Goal: Information Seeking & Learning: Learn about a topic

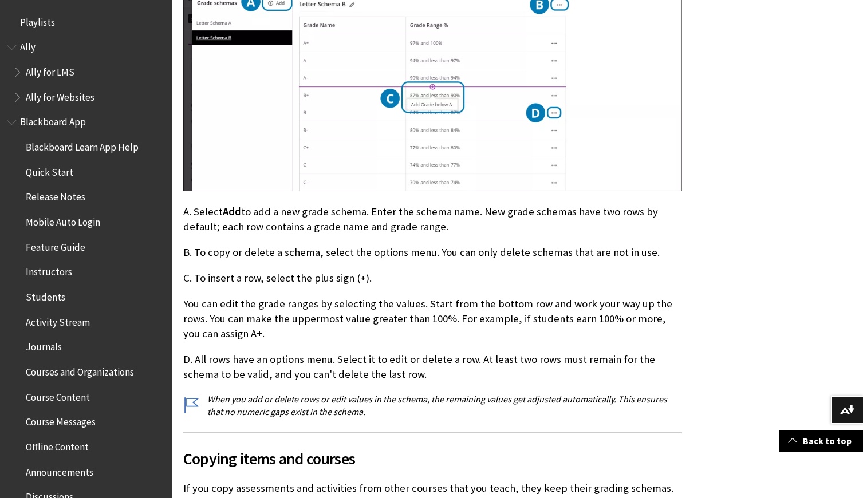
scroll to position [1944, 0]
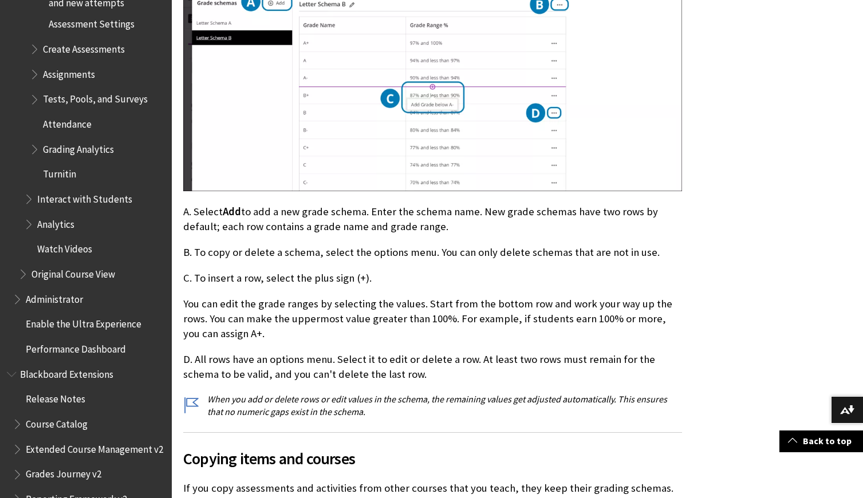
click at [75, 215] on span "Analytics" at bounding box center [94, 224] width 141 height 19
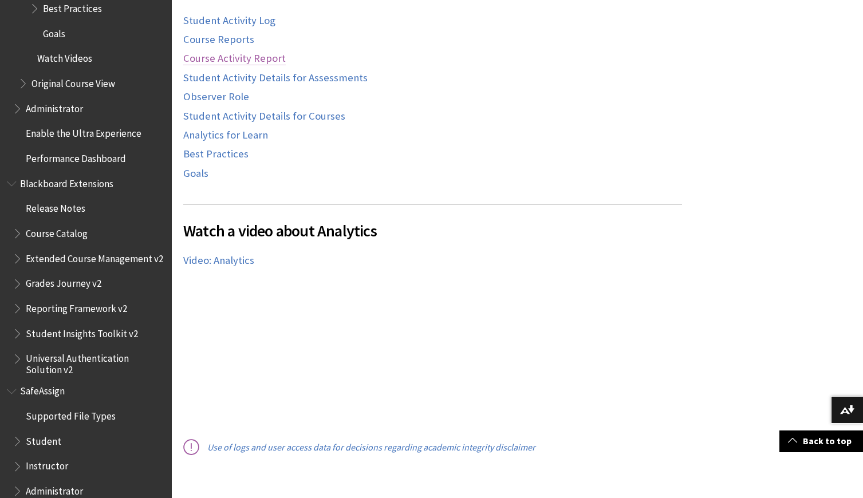
scroll to position [594, 0]
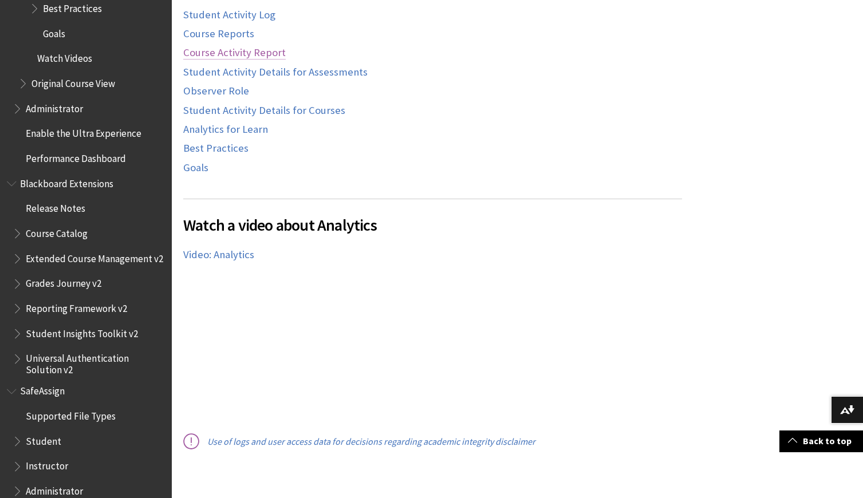
click at [243, 57] on link "Course Activity Report" at bounding box center [234, 53] width 103 height 14
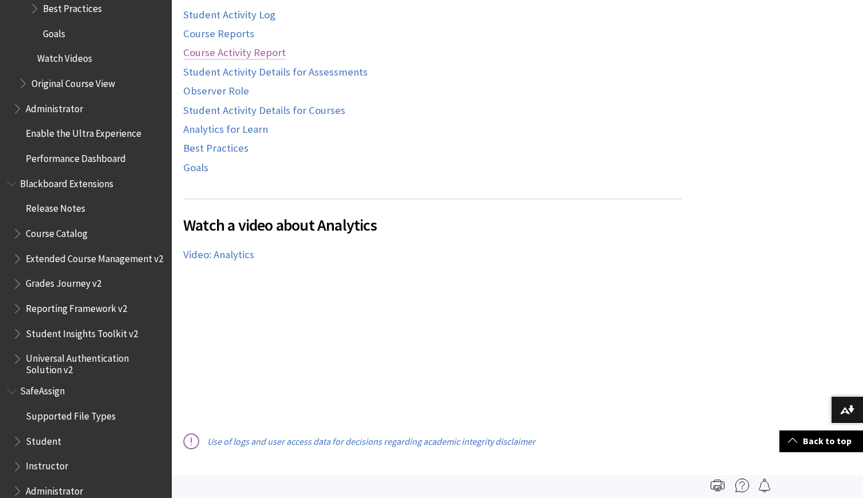
scroll to position [596, 0]
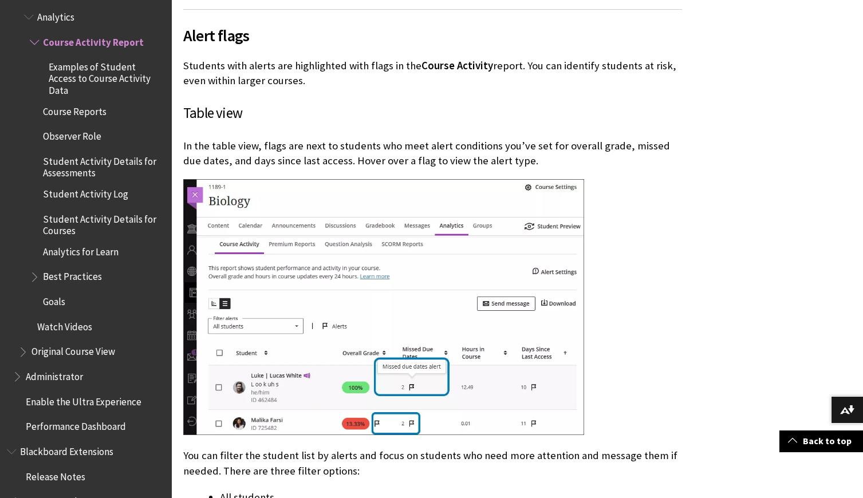
scroll to position [5856, 0]
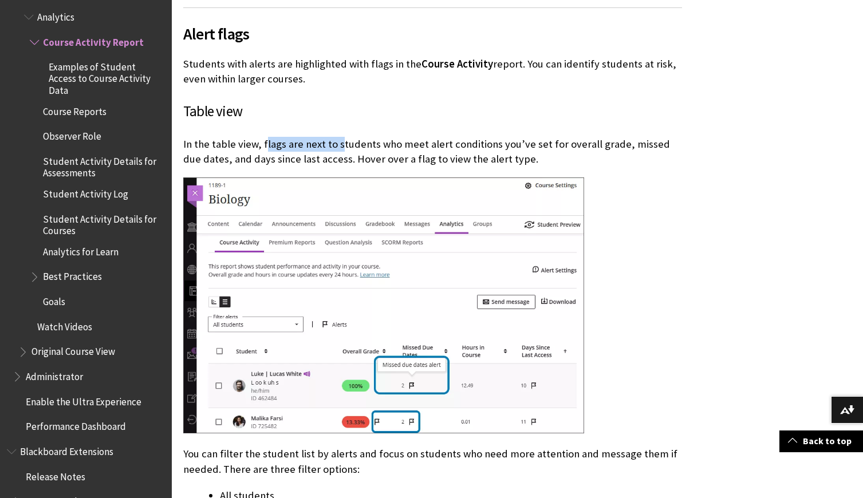
drag, startPoint x: 264, startPoint y: 123, endPoint x: 336, endPoint y: 123, distance: 71.6
click at [336, 137] on p "In the table view, flags are next to students who meet alert conditions you’ve …" at bounding box center [432, 152] width 499 height 30
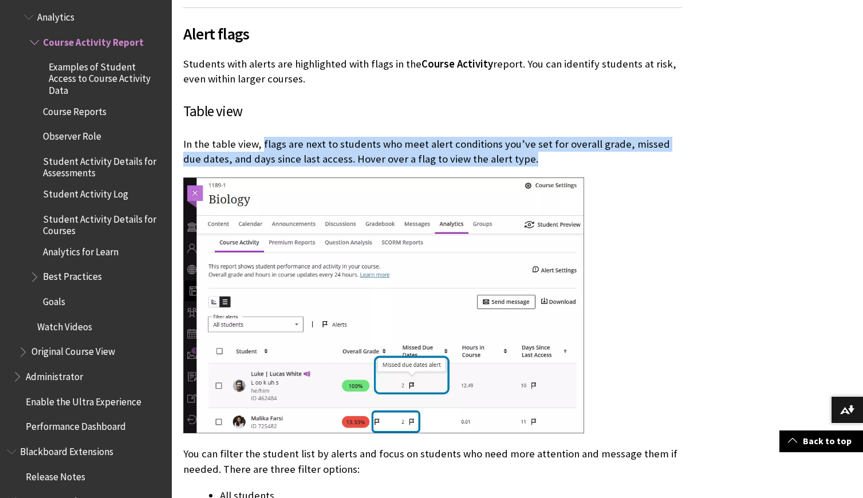
drag, startPoint x: 261, startPoint y: 123, endPoint x: 518, endPoint y: 139, distance: 257.6
click at [518, 139] on p "In the table view, flags are next to students who meet alert conditions you’ve …" at bounding box center [432, 152] width 499 height 30
copy p "flags are next to students who meet alert conditions you’ve set for overall gra…"
click at [500, 137] on p "In the table view, flags are next to students who meet alert conditions you’ve …" at bounding box center [432, 152] width 499 height 30
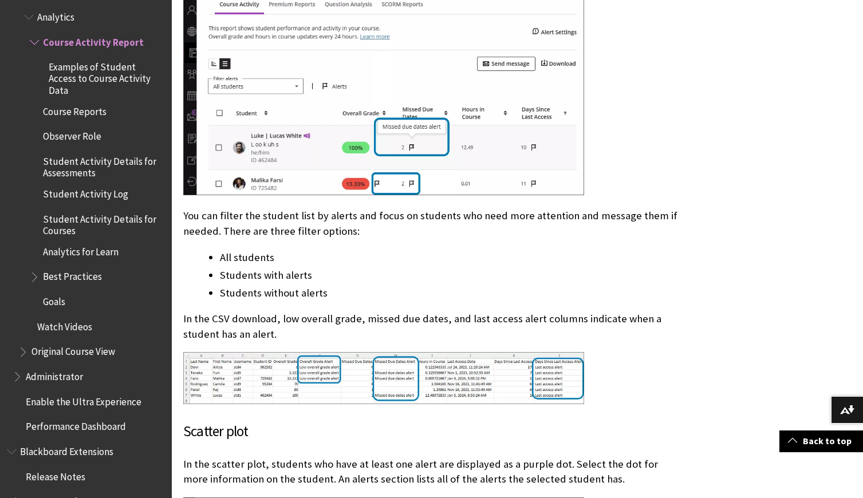
scroll to position [6139, 0]
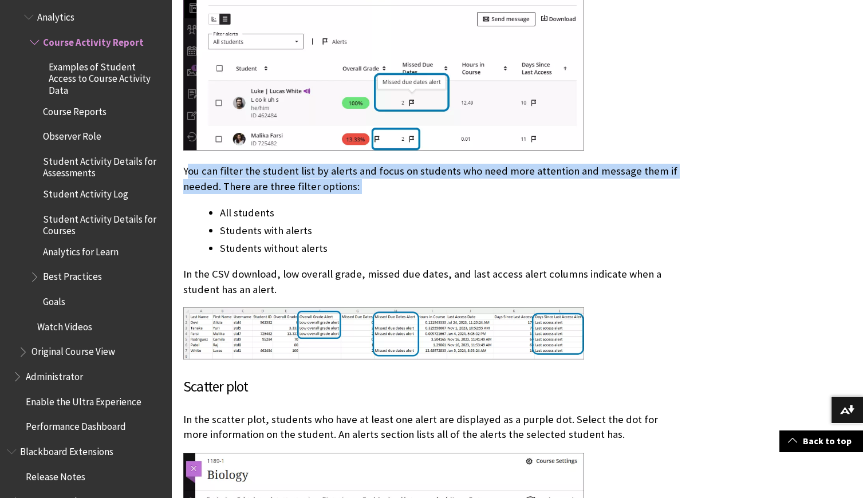
drag, startPoint x: 188, startPoint y: 151, endPoint x: 345, endPoint y: 177, distance: 159.0
click at [345, 177] on div "Alert flags Students with alerts are highlighted with flags in the Course Activ…" at bounding box center [432, 244] width 499 height 1038
click at [253, 164] on p "You can filter the student list by alerts and focus on students who need more a…" at bounding box center [432, 179] width 499 height 30
drag, startPoint x: 185, startPoint y: 151, endPoint x: 215, endPoint y: 162, distance: 32.4
click at [215, 164] on p "You can filter the student list by alerts and focus on students who need more a…" at bounding box center [432, 179] width 499 height 30
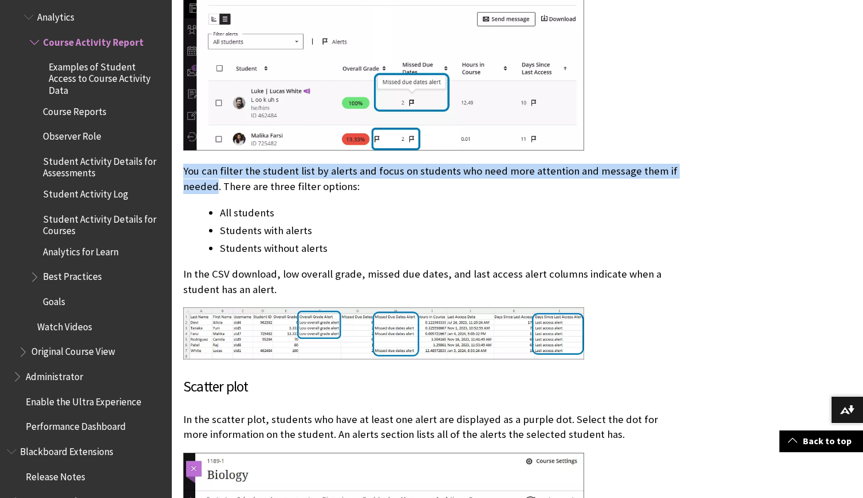
copy p "You can filter the student list by alerts and focus on students who need more a…"
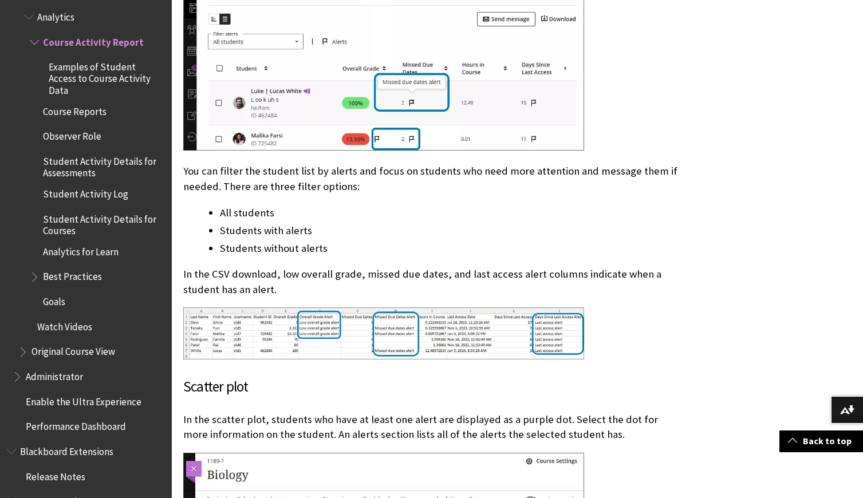
click at [388, 178] on div "Alert flags Students with alerts are highlighted with flags in the Course Activ…" at bounding box center [432, 244] width 499 height 1038
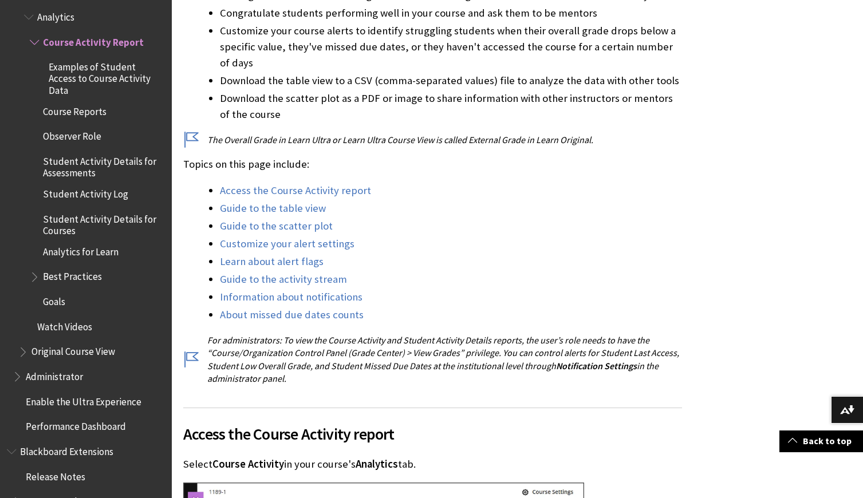
scroll to position [463, 0]
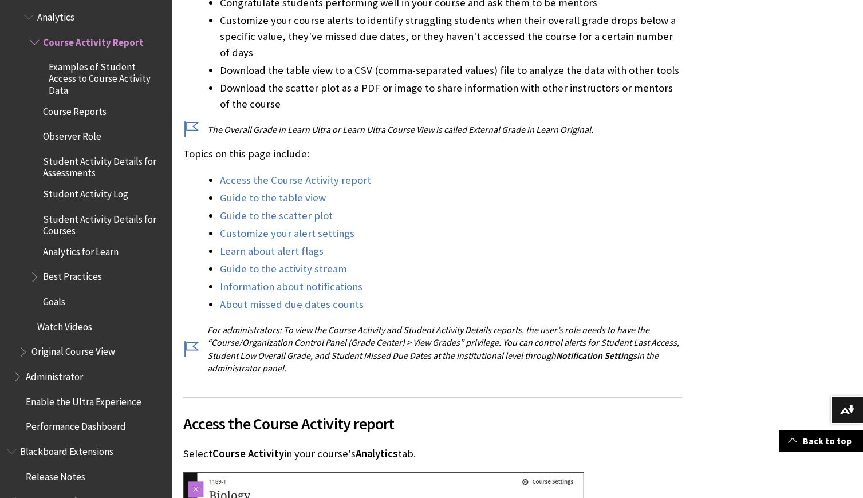
click at [461, 308] on li "About missed due dates counts" at bounding box center [451, 305] width 462 height 16
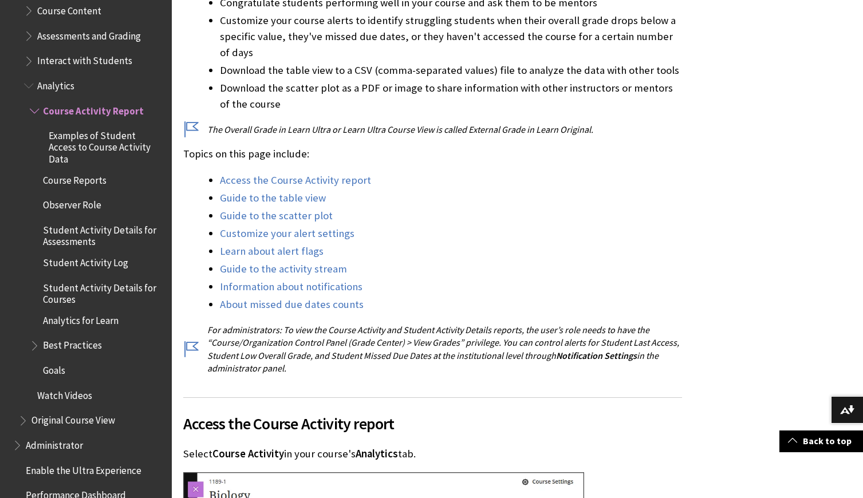
scroll to position [1614, 0]
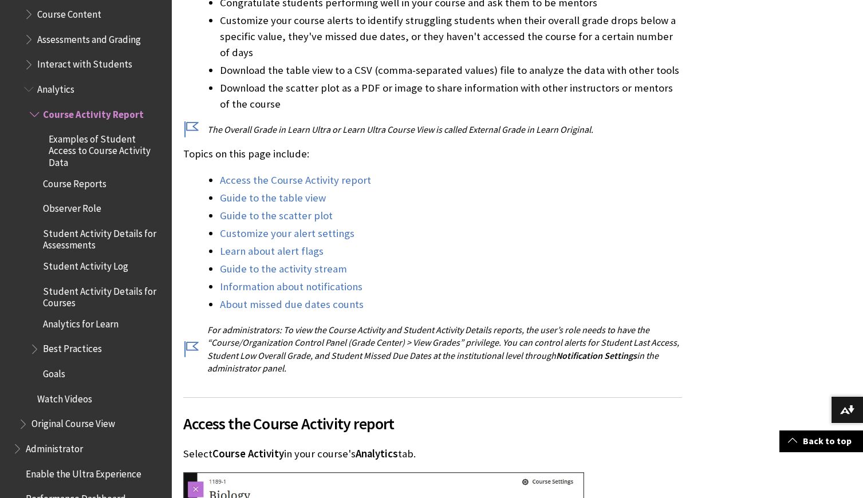
click at [36, 105] on span "Book outline for Blackboard Learn Help" at bounding box center [36, 112] width 12 height 14
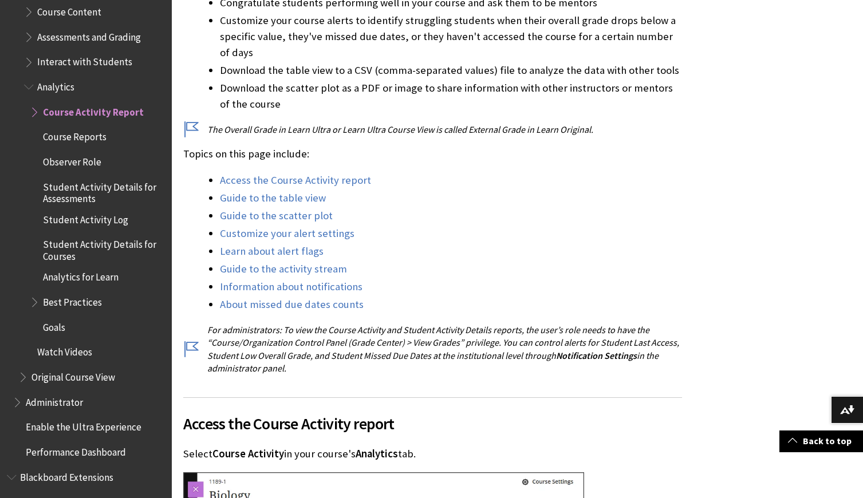
click at [36, 103] on span "Book outline for Blackboard Learn Help" at bounding box center [36, 110] width 12 height 14
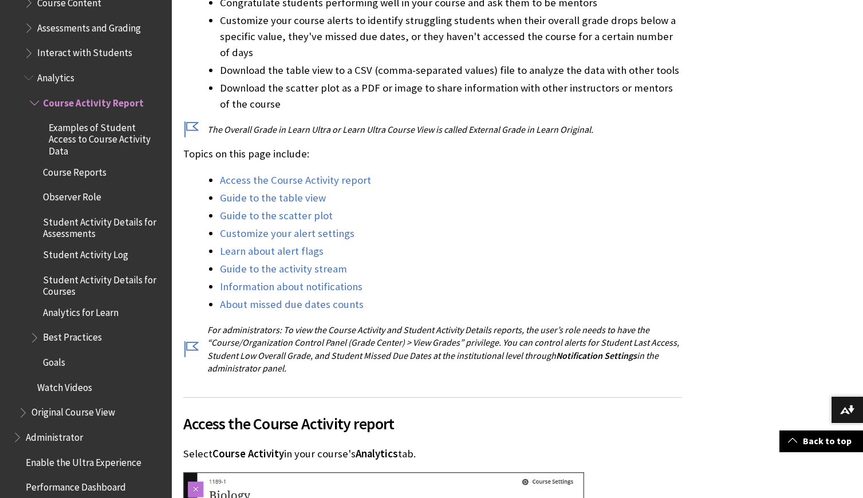
click at [35, 93] on span "Course Activity Report" at bounding box center [97, 102] width 135 height 19
click at [35, 94] on span "Book outline for Blackboard Learn Help" at bounding box center [36, 101] width 12 height 14
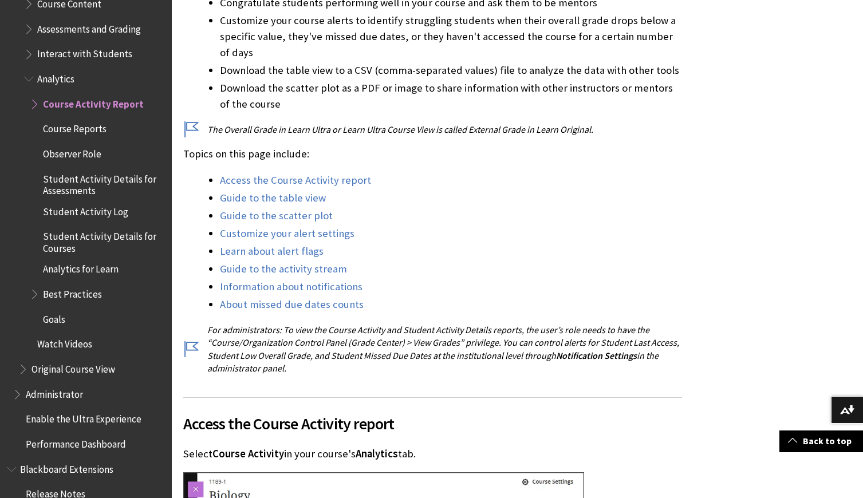
click at [74, 120] on span "Course Reports" at bounding box center [75, 127] width 64 height 15
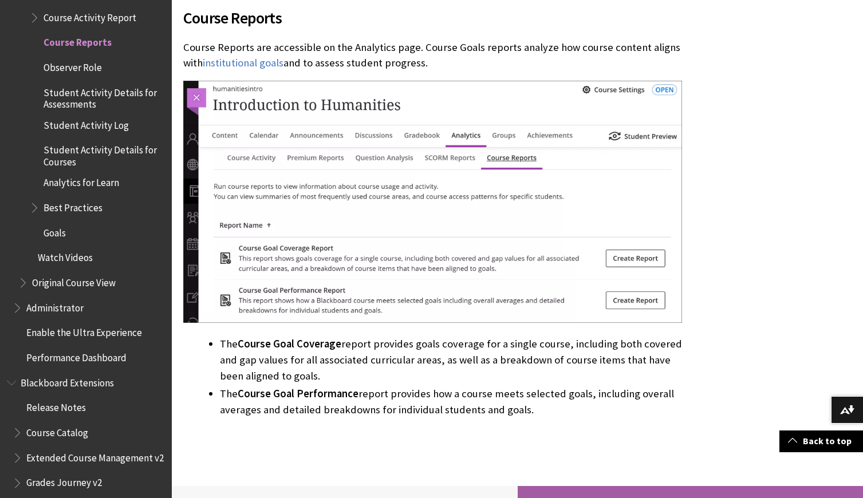
scroll to position [407, 0]
click at [65, 58] on span "Observer Role" at bounding box center [72, 65] width 58 height 15
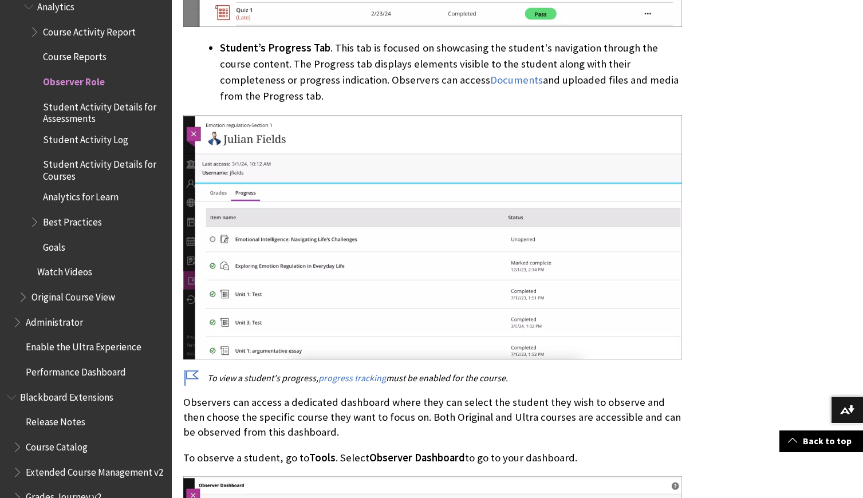
scroll to position [1682, 0]
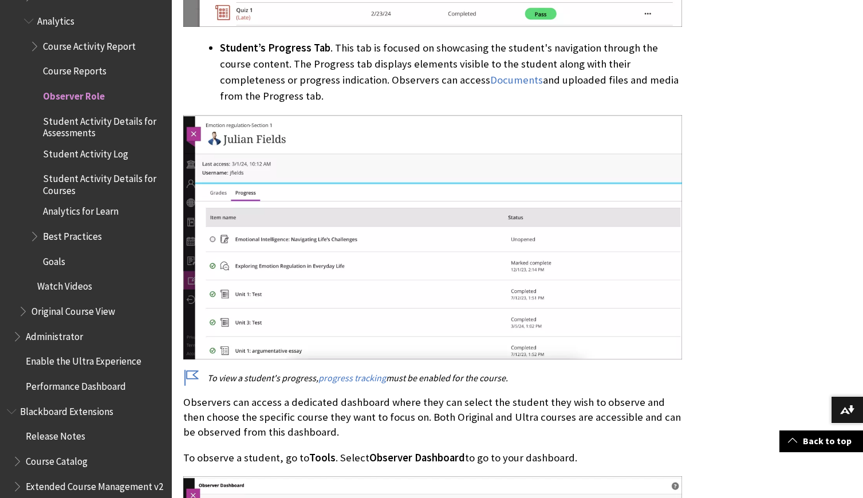
click at [94, 202] on span "Analytics for Learn" at bounding box center [81, 209] width 76 height 15
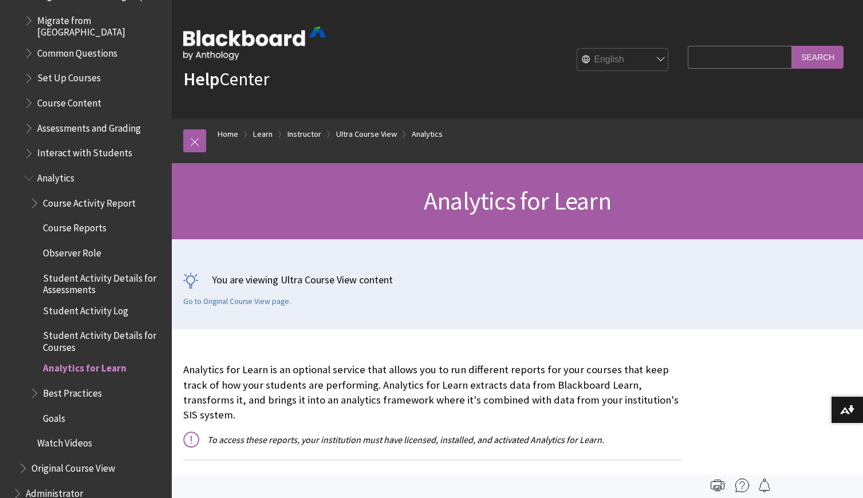
scroll to position [1527, 0]
click at [27, 167] on span "Book outline for Blackboard Learn Help" at bounding box center [30, 174] width 12 height 14
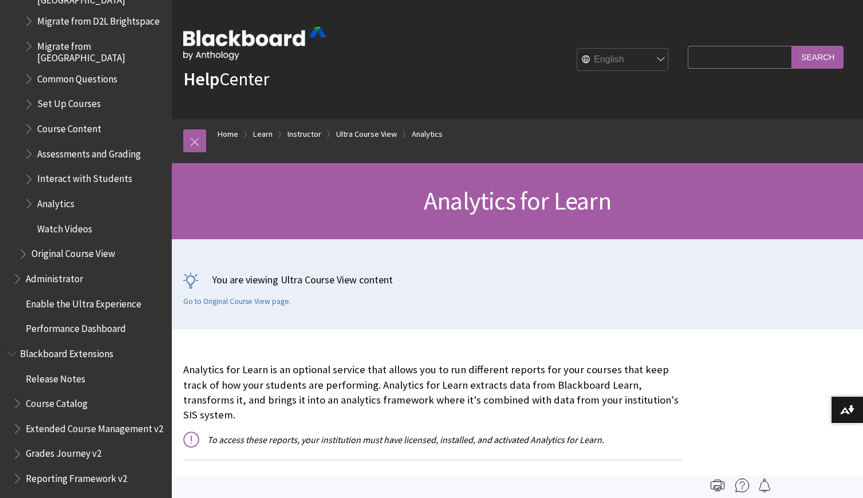
click at [27, 170] on span "Book outline for Blackboard Learn Help" at bounding box center [30, 177] width 12 height 14
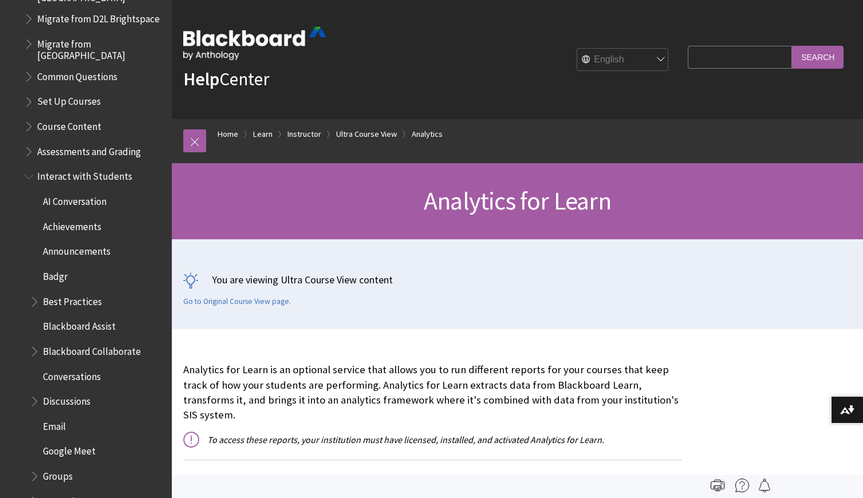
scroll to position [1500, 0]
click at [36, 393] on span "Book outline for Blackboard Learn Help" at bounding box center [36, 400] width 12 height 14
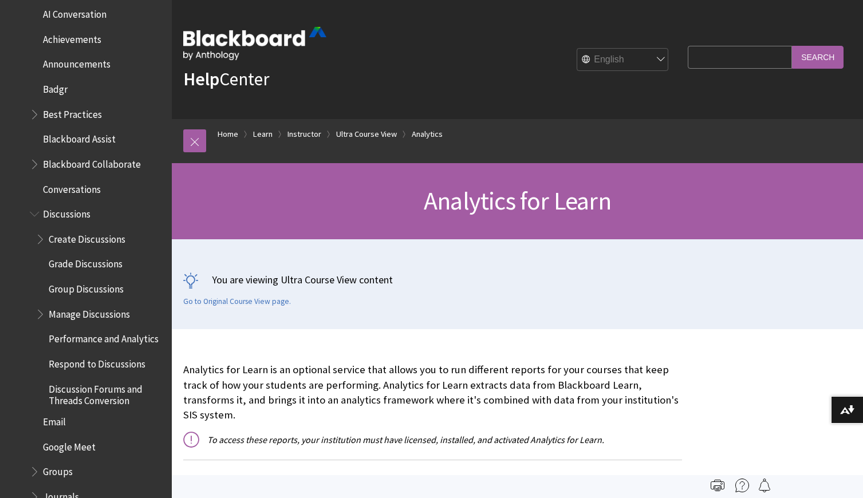
scroll to position [1691, 0]
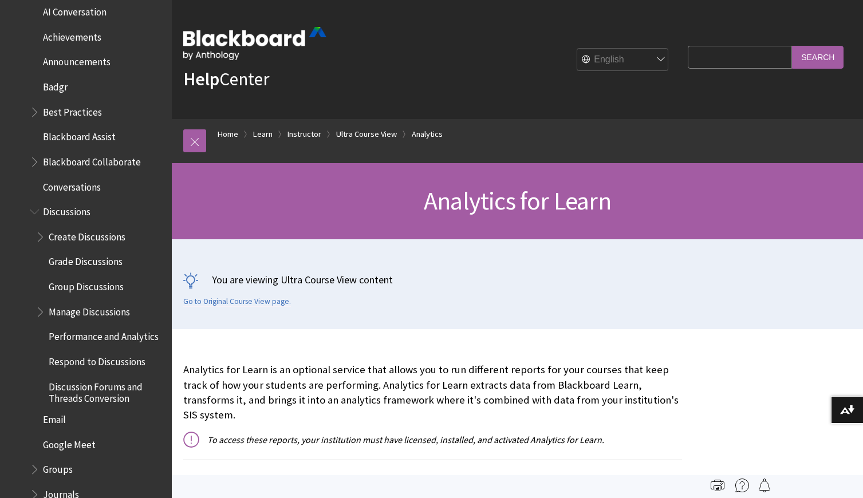
click at [105, 328] on span "Performance and Analytics" at bounding box center [104, 335] width 110 height 15
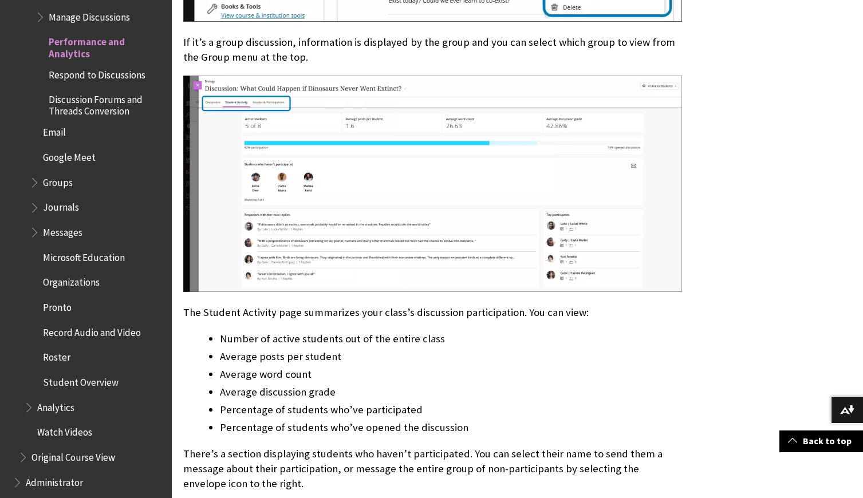
scroll to position [1812, 0]
click at [234, 352] on li "Average posts per student" at bounding box center [451, 356] width 462 height 16
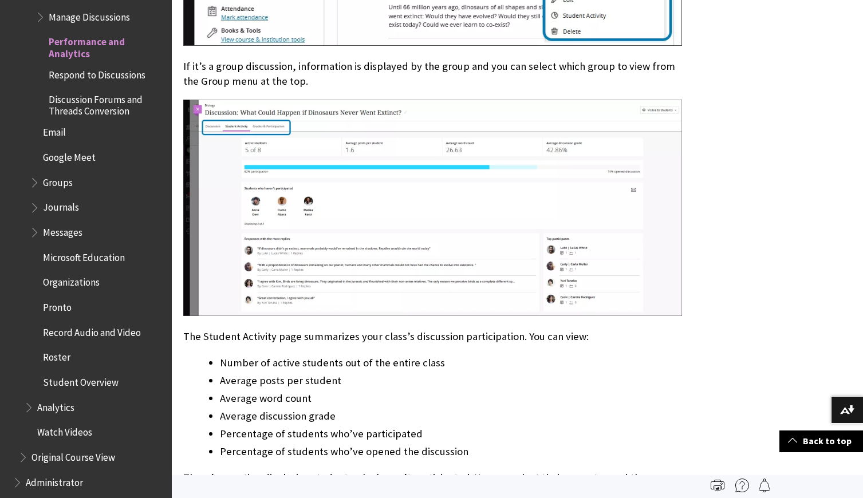
scroll to position [1790, 0]
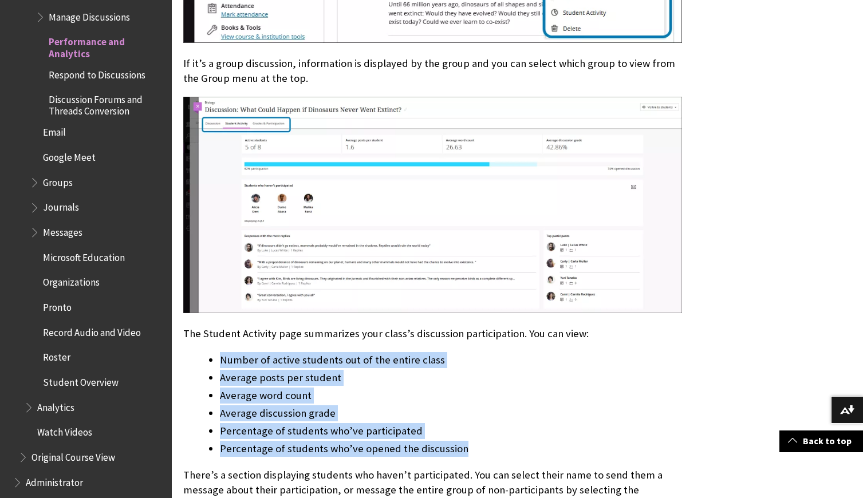
drag, startPoint x: 220, startPoint y: 362, endPoint x: 470, endPoint y: 452, distance: 264.8
click at [470, 452] on ul "Number of active students out of the entire class Average posts per student Ave…" at bounding box center [432, 404] width 499 height 105
copy ul "Number of active students out of the entire class Average posts per student Ave…"
click at [443, 413] on li "Average discussion grade" at bounding box center [451, 413] width 462 height 16
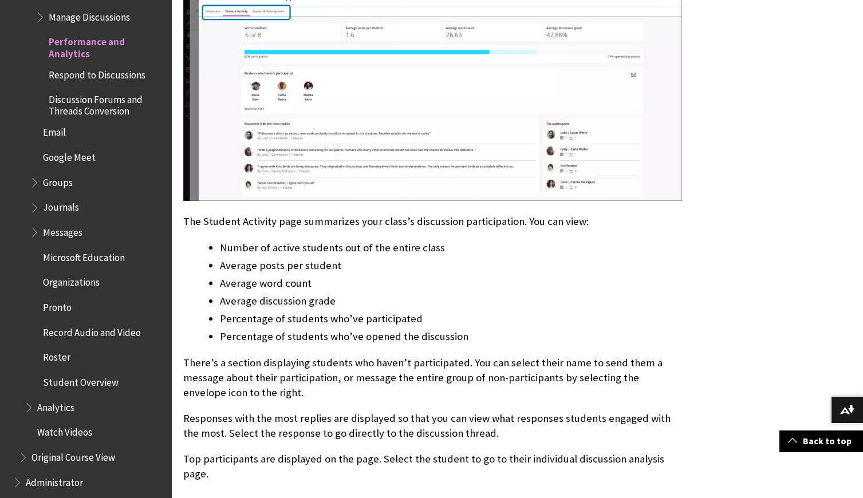
scroll to position [1903, 0]
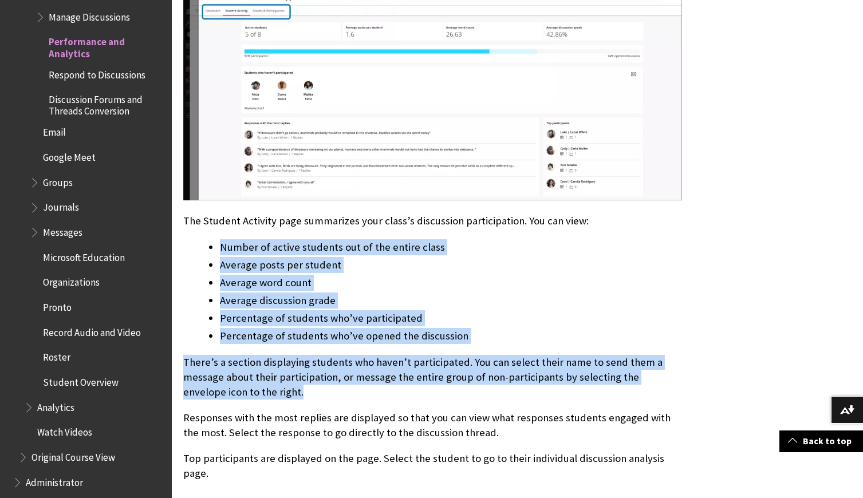
drag, startPoint x: 223, startPoint y: 244, endPoint x: 315, endPoint y: 393, distance: 175.1
copy div "Number of active students out of the entire class Average posts per student Ave…"
click at [369, 388] on p "There’s a section displaying students who haven’t participated. You can select …" at bounding box center [432, 377] width 499 height 45
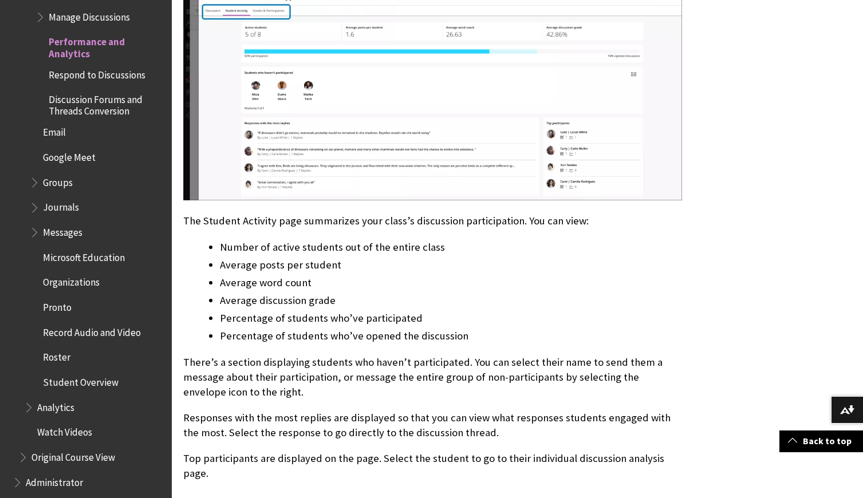
click at [325, 239] on li "Number of active students out of the entire class" at bounding box center [451, 247] width 462 height 16
click at [425, 313] on li "Percentage of students who’ve participated" at bounding box center [451, 318] width 462 height 16
click at [450, 329] on li "Percentage of students who’ve opened the discussion" at bounding box center [451, 336] width 462 height 16
click at [462, 330] on li "Percentage of students who’ve opened the discussion" at bounding box center [451, 336] width 462 height 16
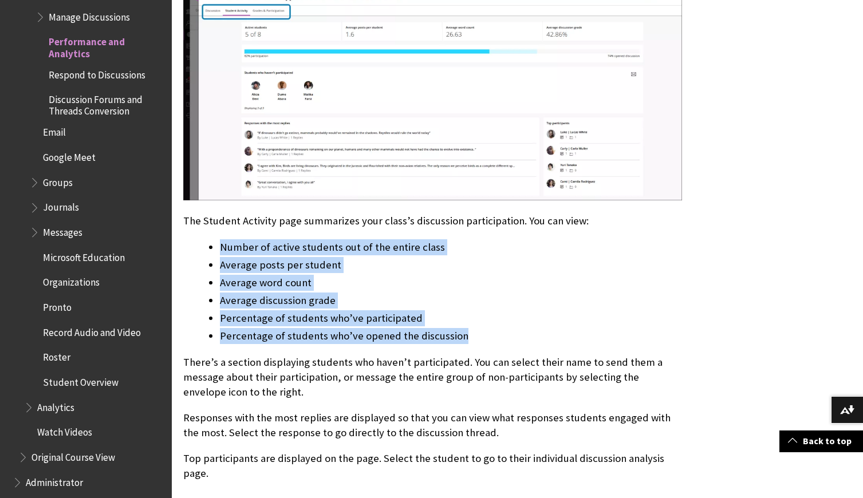
drag, startPoint x: 460, startPoint y: 334, endPoint x: 216, endPoint y: 244, distance: 260.5
click at [216, 244] on ul "Number of active students out of the entire class Average posts per student Ave…" at bounding box center [432, 291] width 499 height 105
copy ul "Number of active students out of the entire class Average posts per student Ave…"
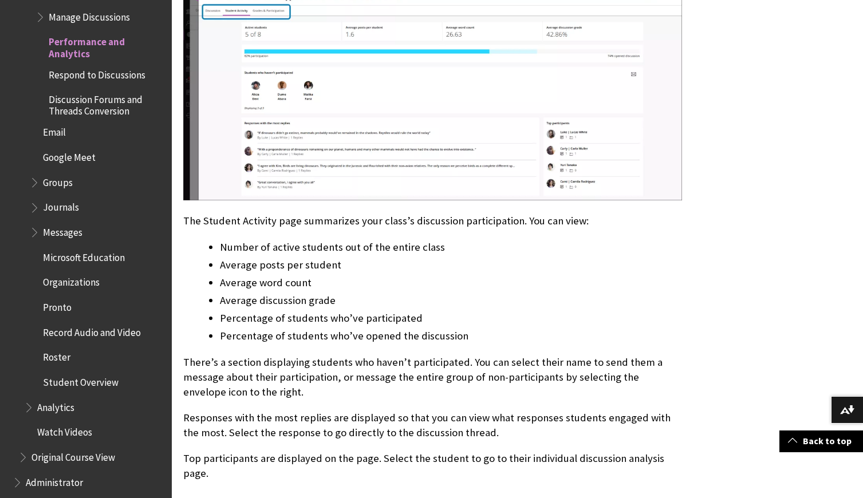
click at [378, 369] on p "There’s a section displaying students who haven’t participated. You can select …" at bounding box center [432, 377] width 499 height 45
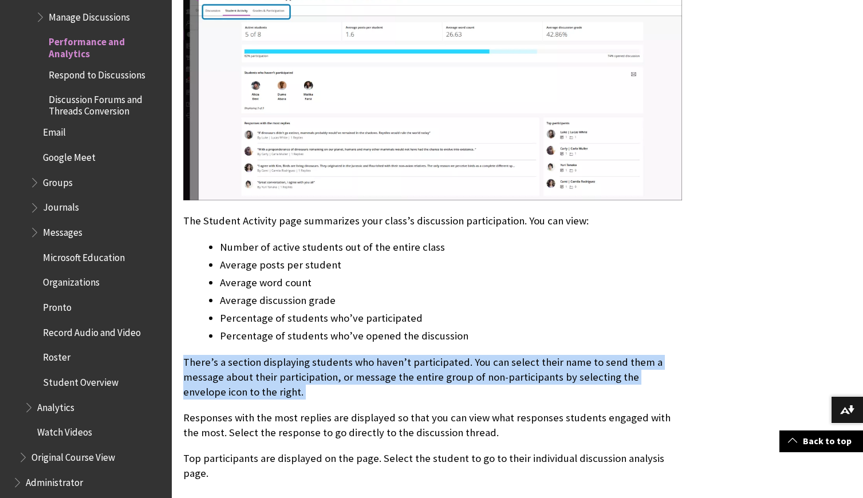
click at [378, 369] on p "There’s a section displaying students who haven’t participated. You can select …" at bounding box center [432, 377] width 499 height 45
copy p "There’s a section displaying students who haven’t participated. You can select …"
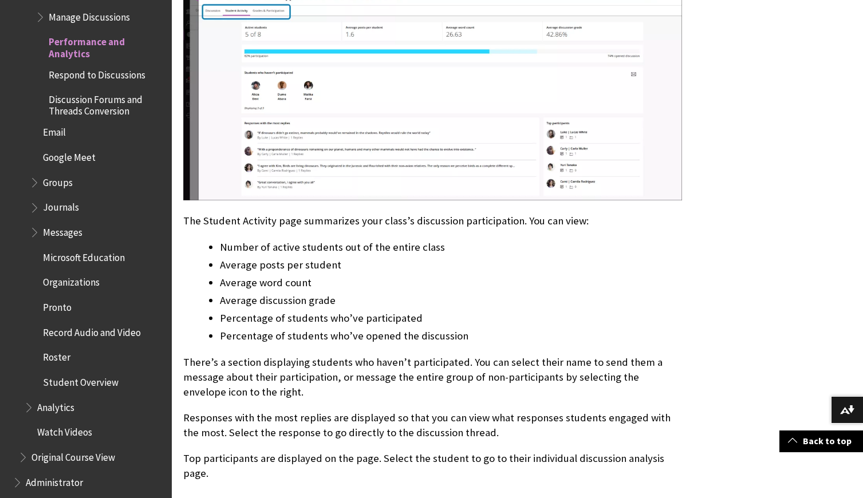
click at [301, 262] on li "Average posts per student" at bounding box center [451, 265] width 462 height 16
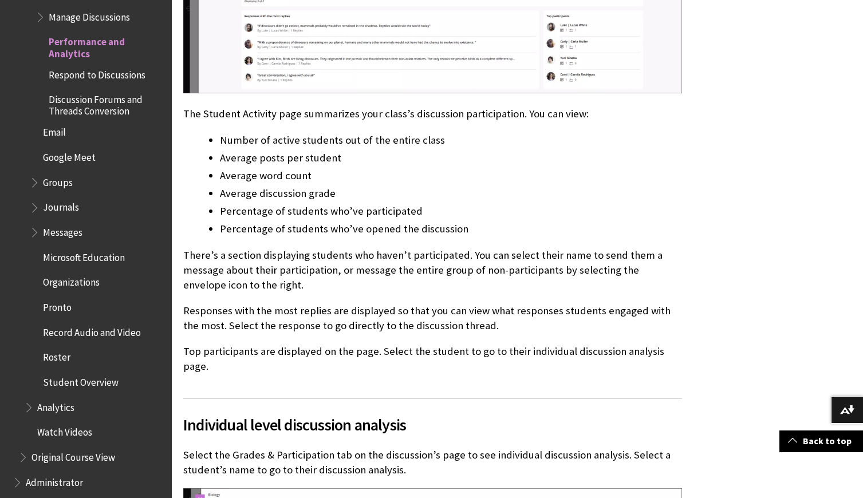
scroll to position [2016, 0]
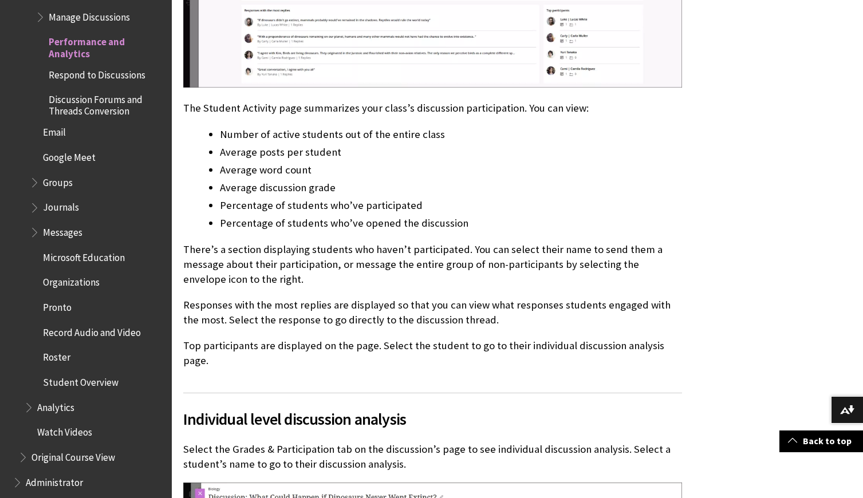
click at [382, 316] on p "Responses with the most replies are displayed so that you can view what respons…" at bounding box center [432, 313] width 499 height 30
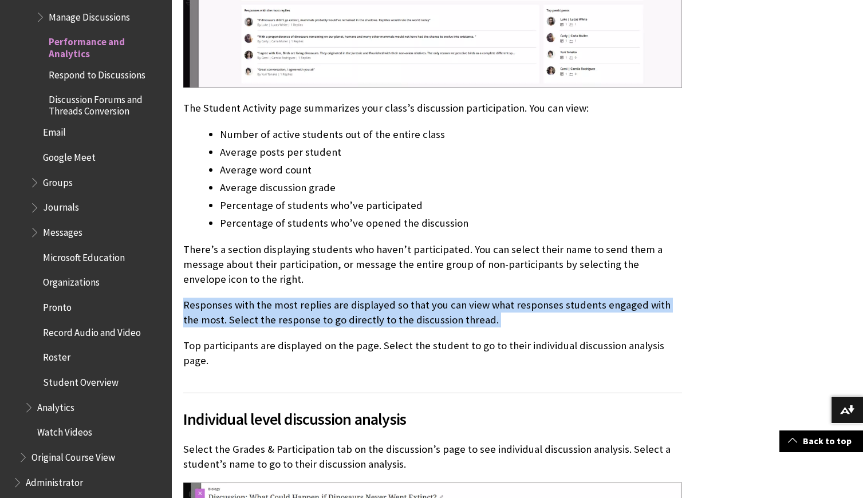
click at [382, 316] on p "Responses with the most replies are displayed so that you can view what respons…" at bounding box center [432, 313] width 499 height 30
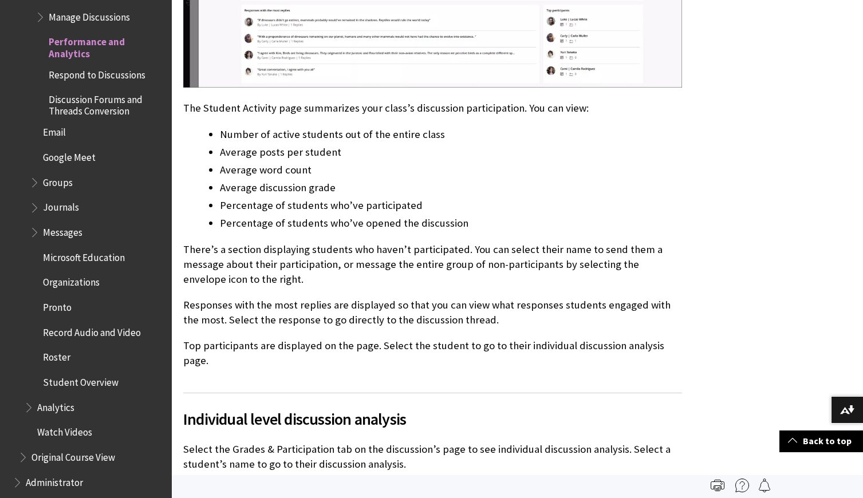
click at [392, 346] on p "Top participants are displayed on the page. Select the student to go to their i…" at bounding box center [432, 353] width 499 height 30
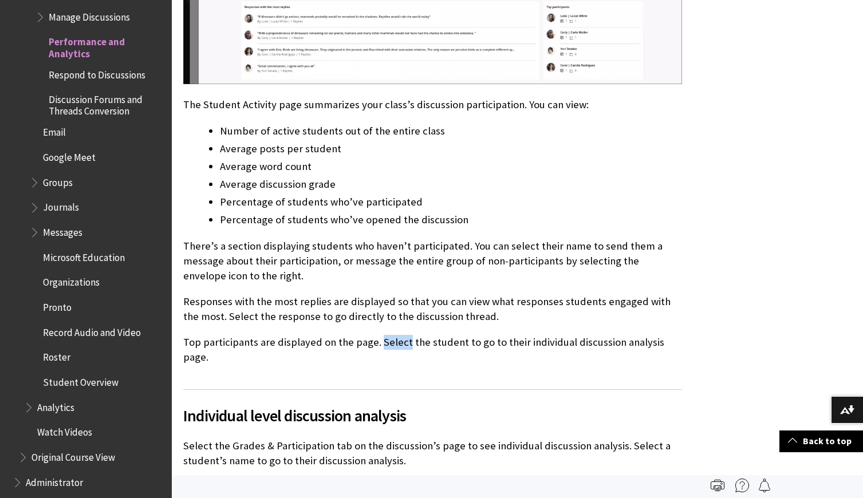
click at [392, 346] on p "Top participants are displayed on the page. Select the student to go to their i…" at bounding box center [432, 350] width 499 height 30
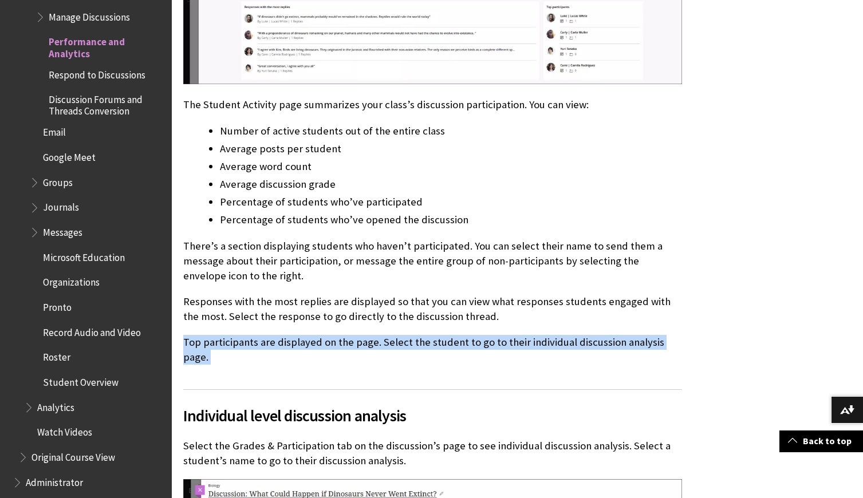
click at [392, 346] on p "Top participants are displayed on the page. Select the student to go to their i…" at bounding box center [432, 350] width 499 height 30
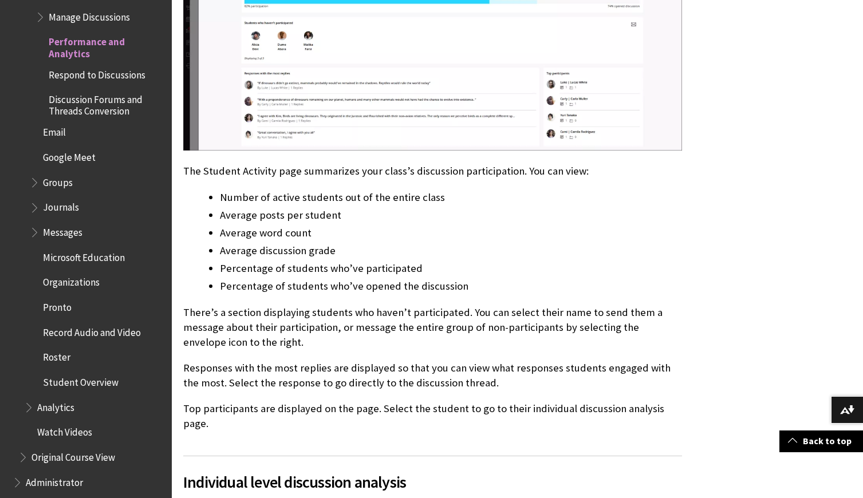
scroll to position [1960, 0]
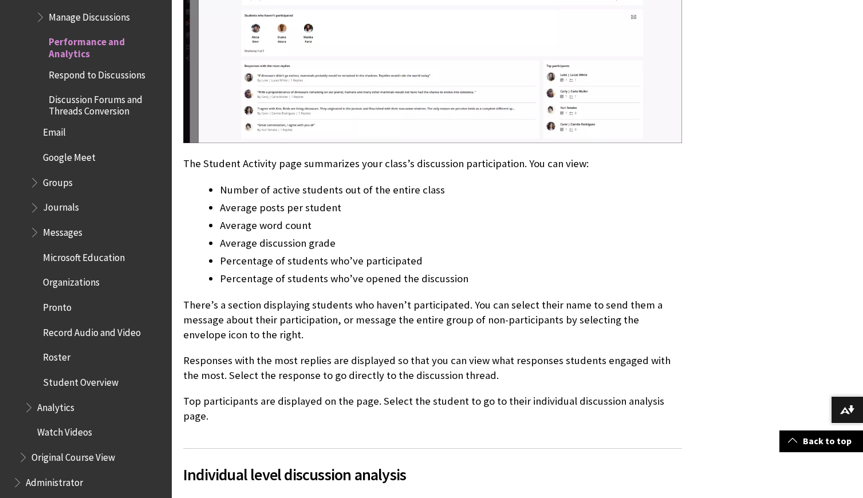
click at [290, 250] on li "Average discussion grade" at bounding box center [451, 243] width 462 height 16
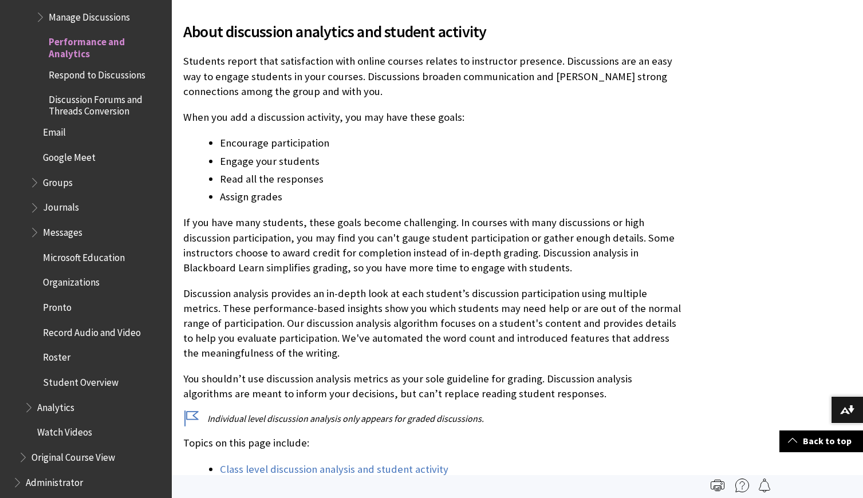
scroll to position [0, 0]
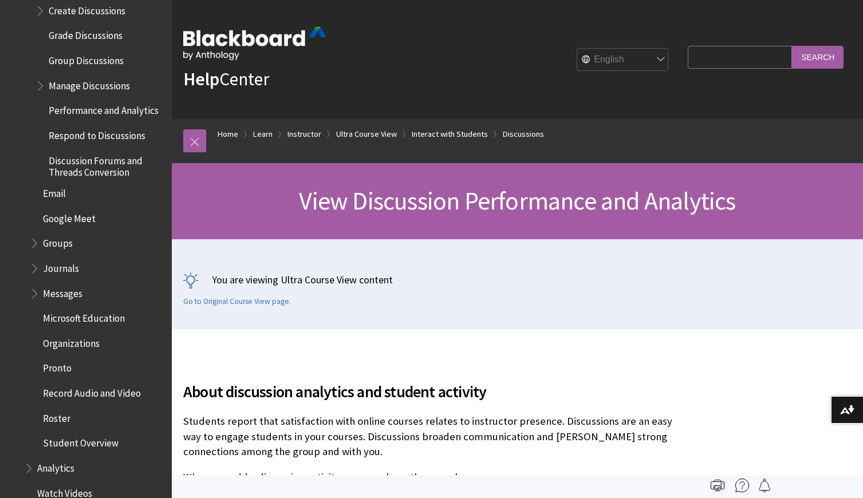
scroll to position [1920, 0]
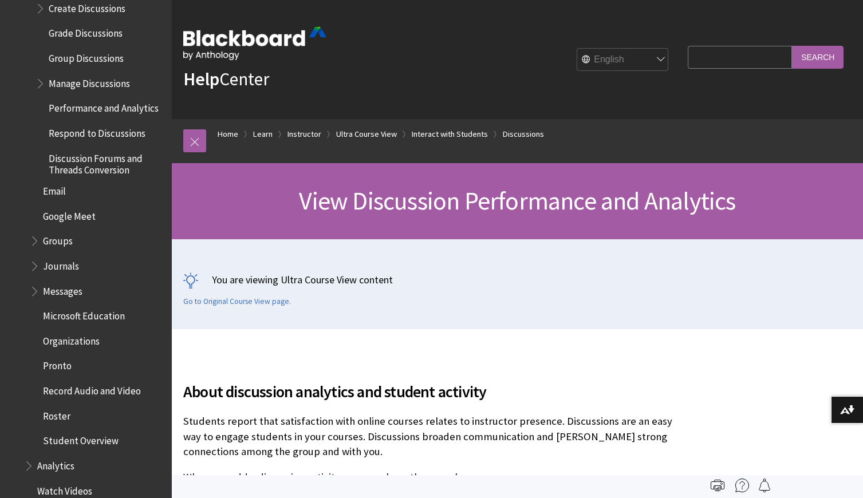
click at [38, 74] on span "Book outline for Blackboard Learn Help" at bounding box center [42, 81] width 12 height 14
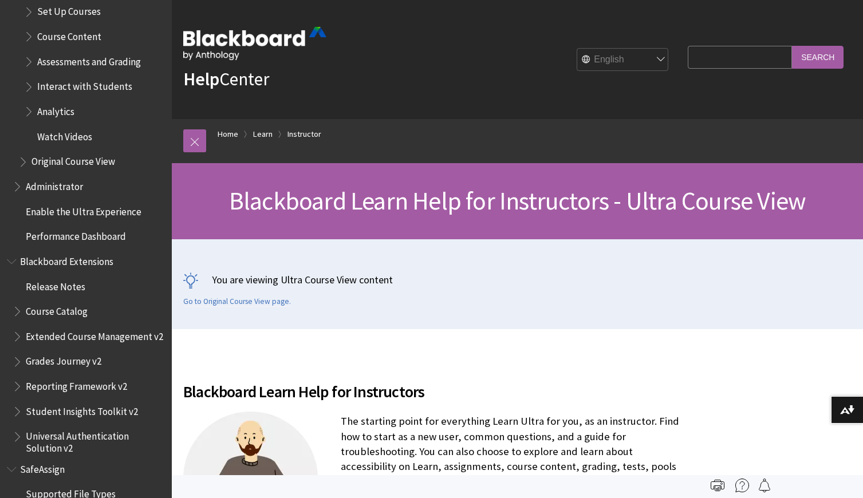
scroll to position [1593, 0]
click at [26, 101] on span "Analytics" at bounding box center [94, 110] width 141 height 19
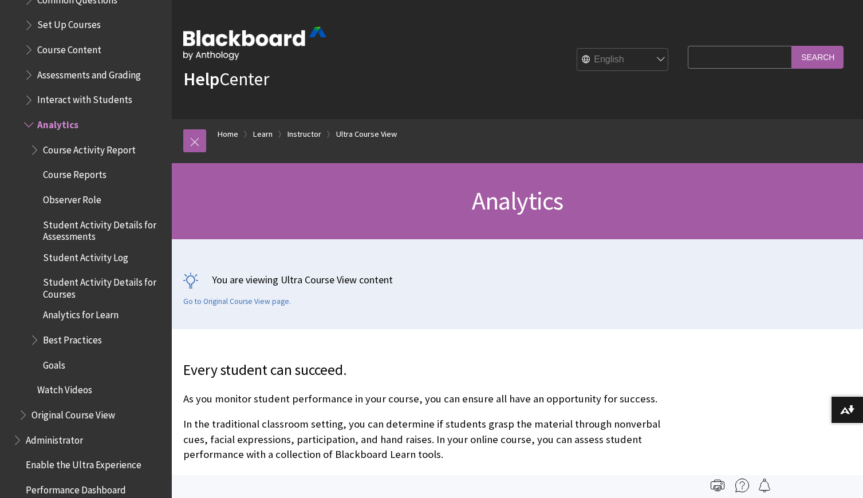
scroll to position [1579, 0]
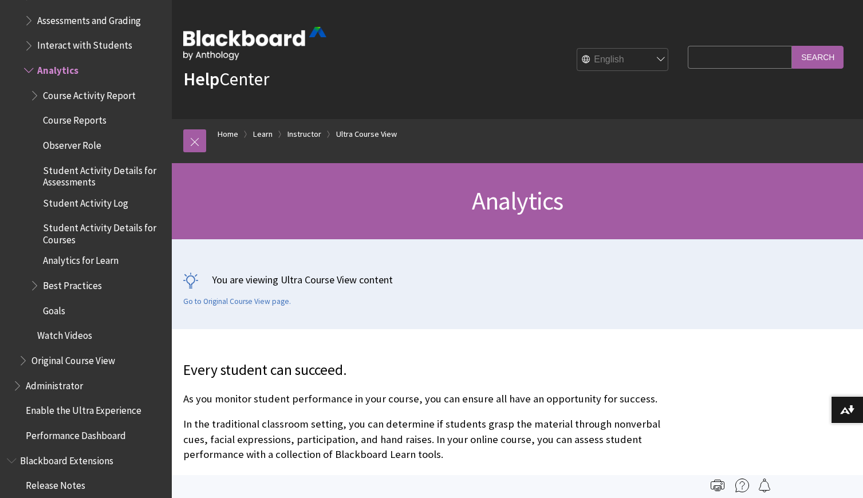
click at [81, 111] on span "Course Reports" at bounding box center [75, 118] width 64 height 15
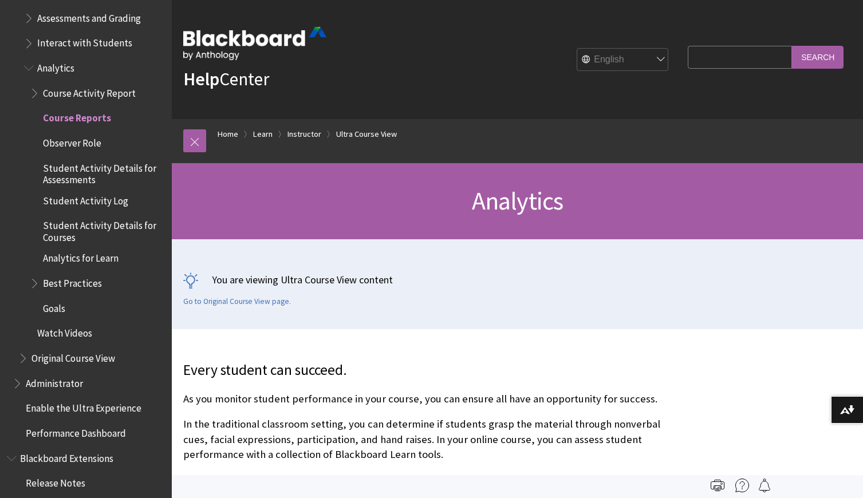
scroll to position [1634, 0]
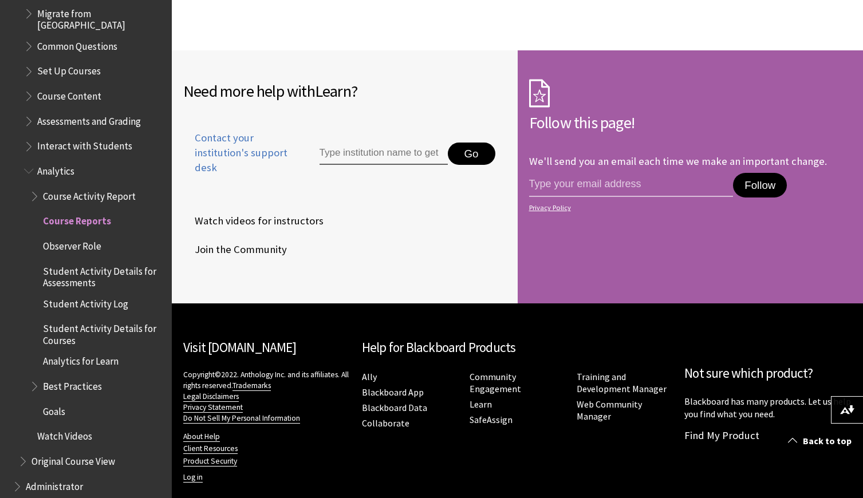
scroll to position [1512, 0]
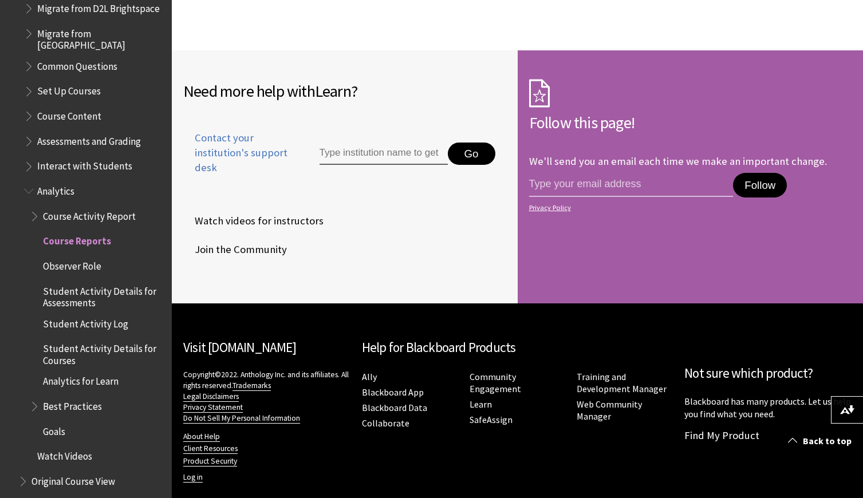
click at [28, 132] on span "Book outline for Blackboard Learn Help" at bounding box center [30, 139] width 12 height 14
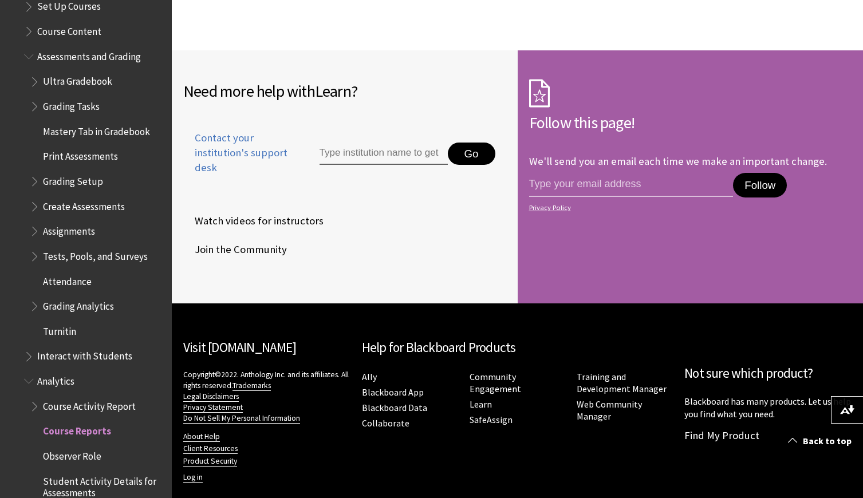
scroll to position [1603, 0]
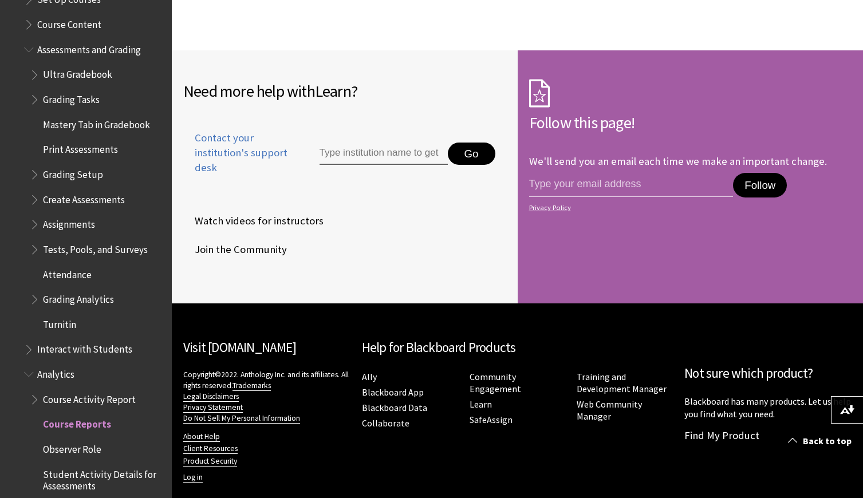
click at [82, 290] on span "Grading Analytics" at bounding box center [78, 297] width 71 height 15
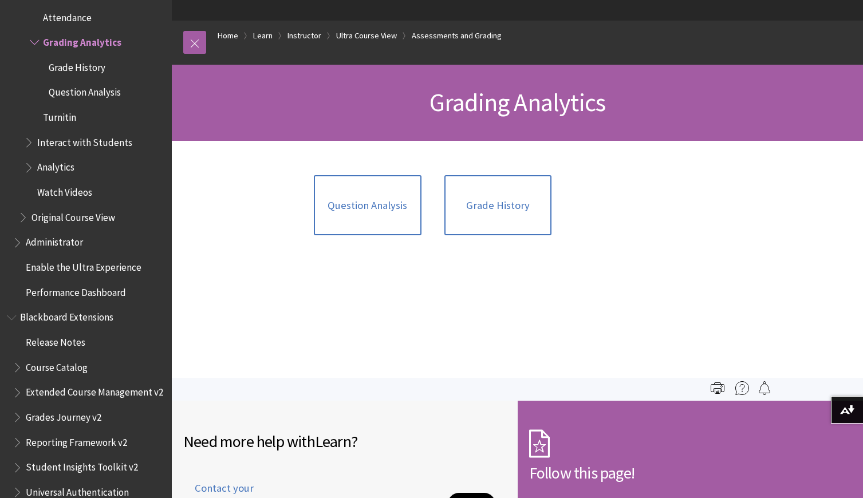
scroll to position [96, 0]
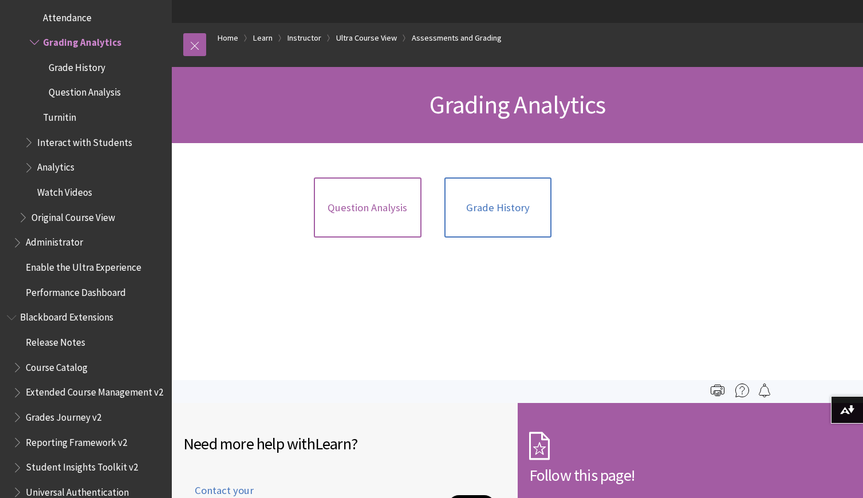
click at [347, 225] on link "Question Analysis" at bounding box center [368, 208] width 108 height 61
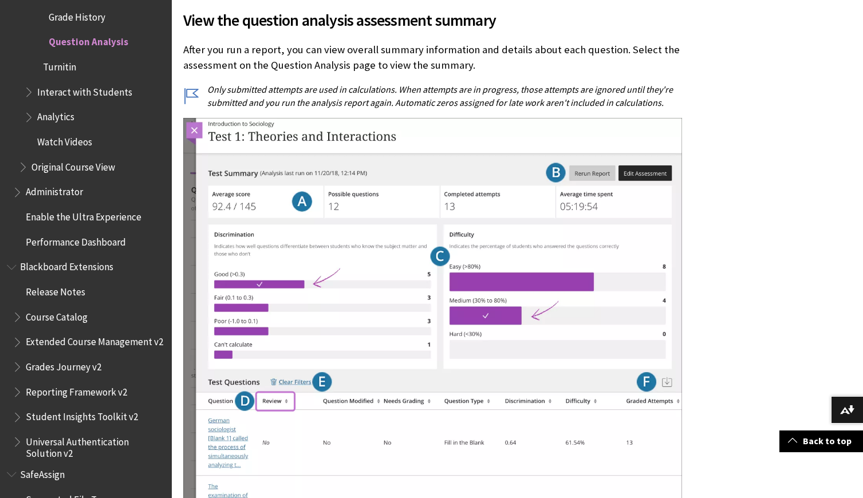
scroll to position [2192, 0]
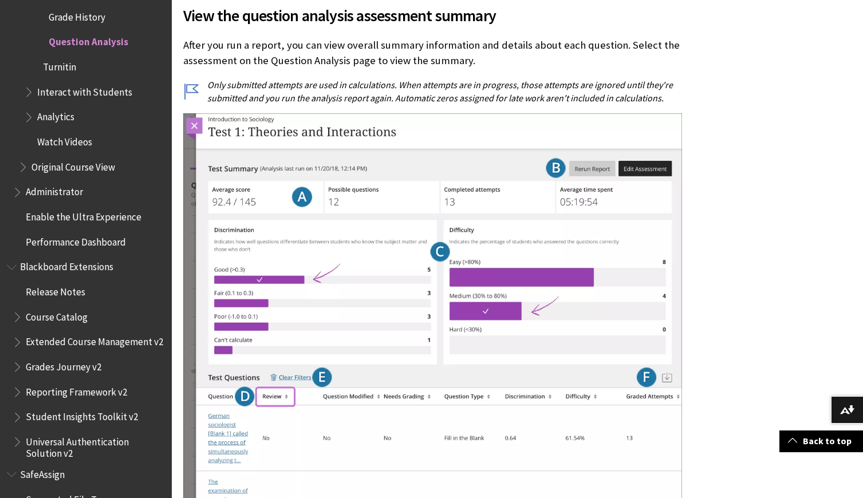
click at [324, 52] on p "After you run a report, you can view overall summary information and details ab…" at bounding box center [432, 53] width 499 height 30
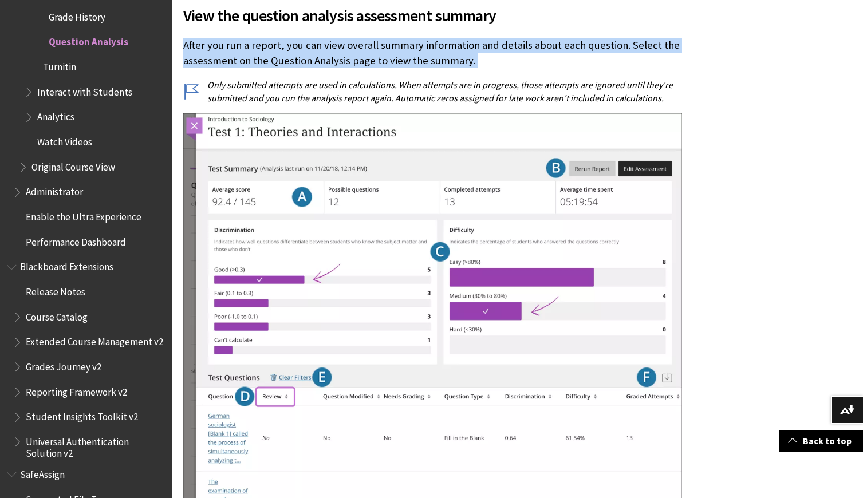
click at [324, 52] on p "After you run a report, you can view overall summary information and details ab…" at bounding box center [432, 53] width 499 height 30
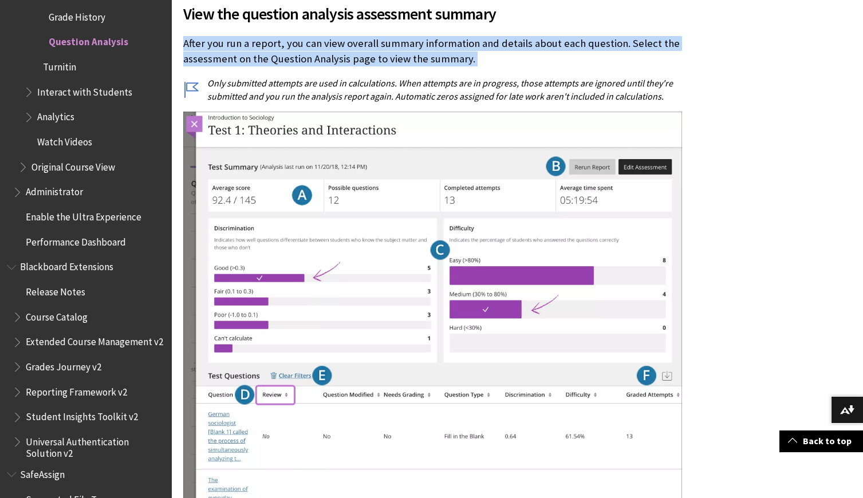
copy p "After you run a report, you can view overall summary information and details ab…"
click at [470, 60] on p "After you run a report, you can view overall summary information and details ab…" at bounding box center [432, 51] width 499 height 30
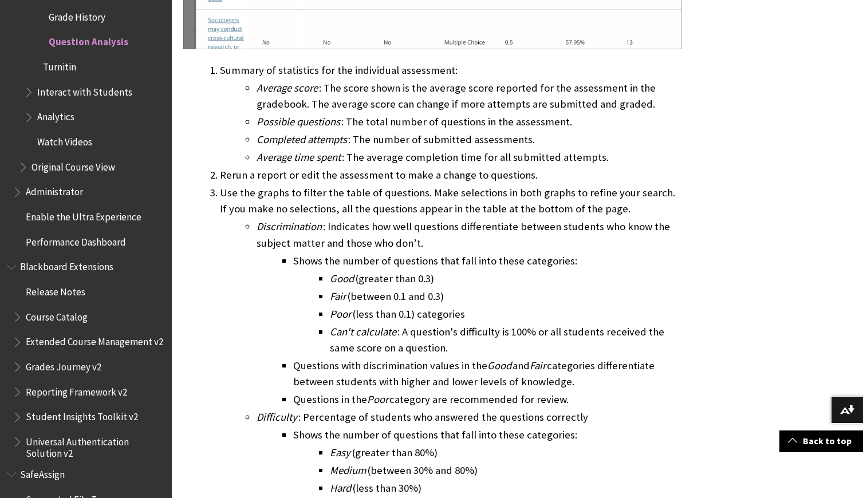
scroll to position [2738, 0]
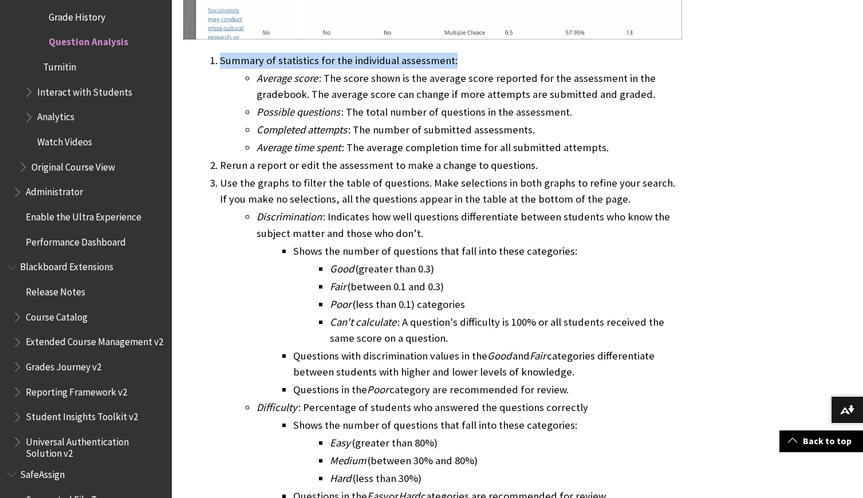
drag, startPoint x: 222, startPoint y: 57, endPoint x: 439, endPoint y: 68, distance: 216.7
click at [439, 68] on li "Summary of statistics for the individual assessment: Average score : The score …" at bounding box center [451, 104] width 462 height 103
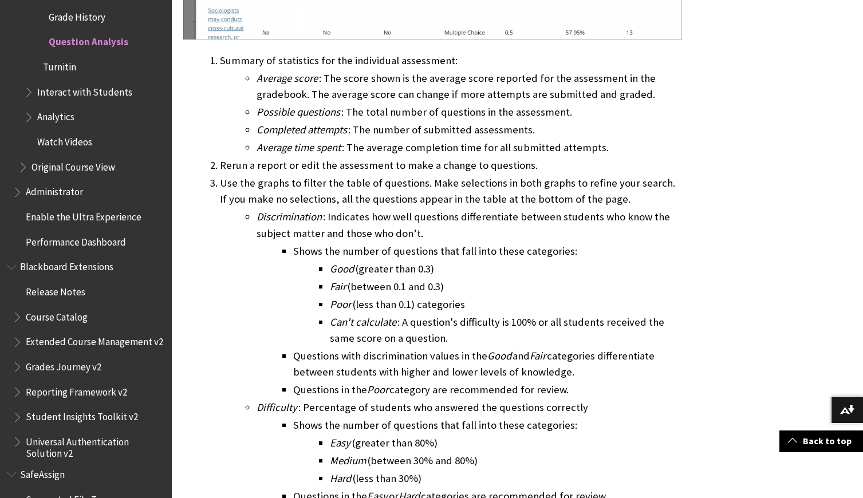
click at [308, 157] on li "Rerun a report or edit the assessment to make a change to questions." at bounding box center [451, 165] width 462 height 16
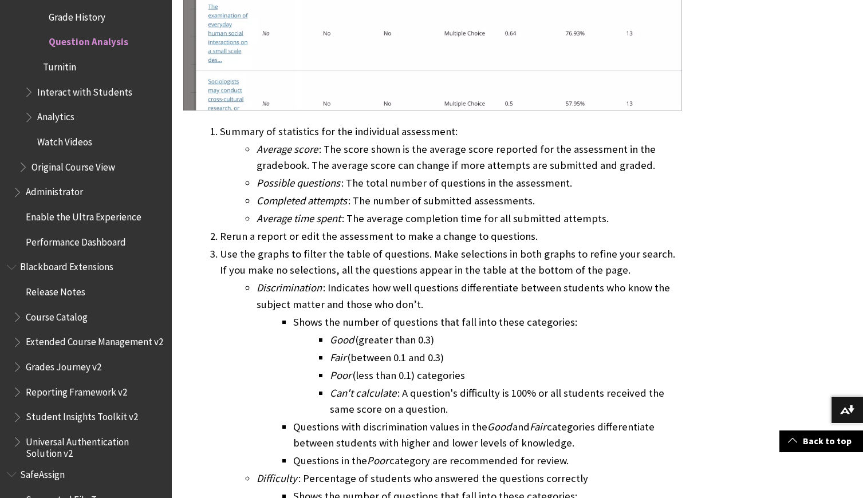
scroll to position [2695, 0]
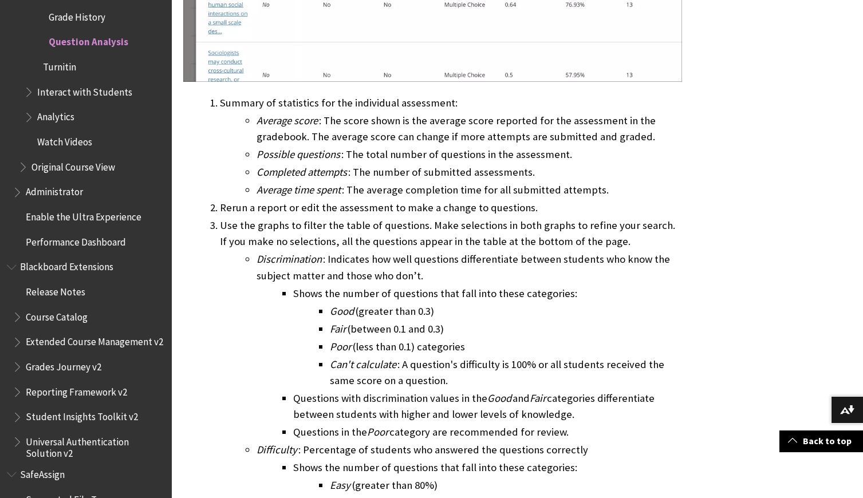
click at [221, 101] on li "Summary of statistics for the individual assessment: Average score : The score …" at bounding box center [451, 146] width 462 height 103
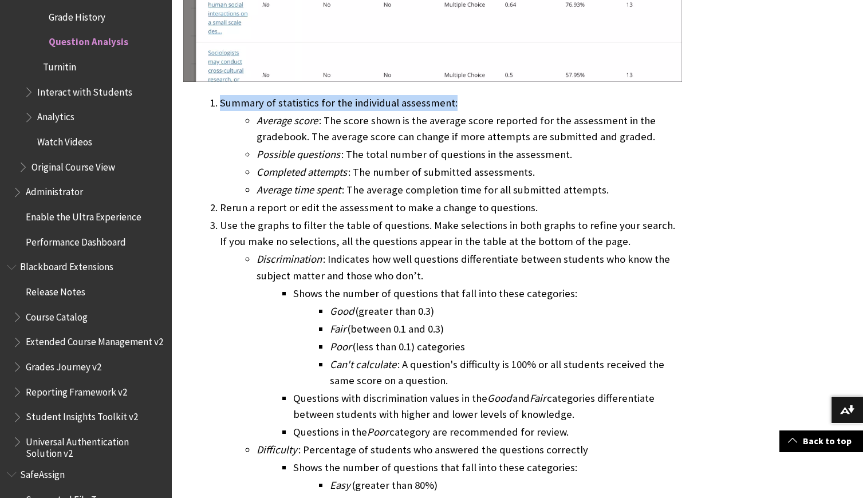
click at [221, 101] on li "Summary of statistics for the individual assessment: Average score : The score …" at bounding box center [451, 146] width 462 height 103
copy li "Summary of statistics for the individual assessment:"
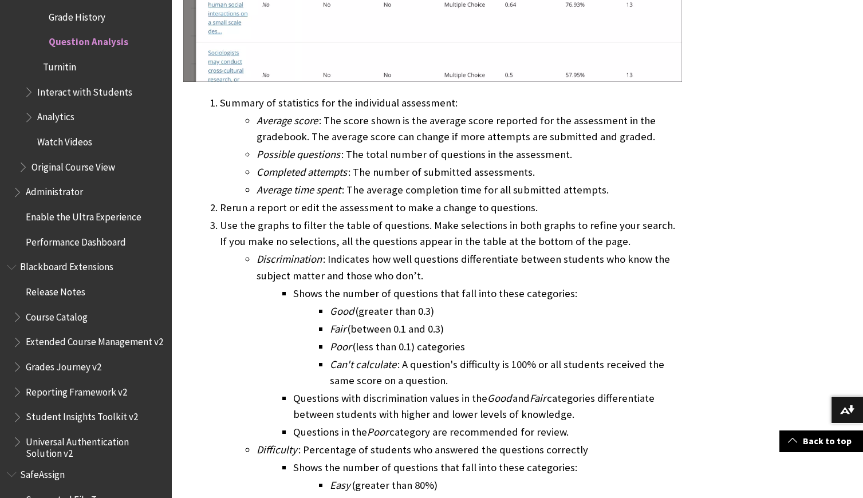
click at [301, 206] on li "Rerun a report or edit the assessment to make a change to questions." at bounding box center [451, 208] width 462 height 16
click at [304, 206] on li "Rerun a report or edit the assessment to make a change to questions." at bounding box center [451, 208] width 462 height 16
drag, startPoint x: 220, startPoint y: 206, endPoint x: 525, endPoint y: 208, distance: 304.1
click at [525, 208] on li "Rerun a report or edit the assessment to make a change to questions." at bounding box center [451, 208] width 462 height 16
copy li "Rerun a report or edit the assessment to make a change to questions"
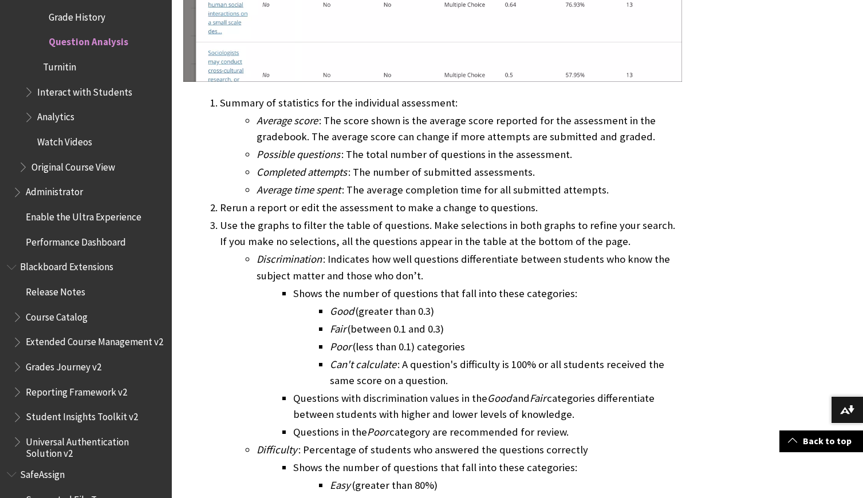
click at [396, 207] on li "Rerun a report or edit the assessment to make a change to questions." at bounding box center [451, 208] width 462 height 16
drag, startPoint x: 223, startPoint y: 222, endPoint x: 422, endPoint y: 222, distance: 199.3
click at [422, 222] on li "Use the graphs to filter the table of questions. Make selections in both graphs…" at bounding box center [451, 382] width 462 height 329
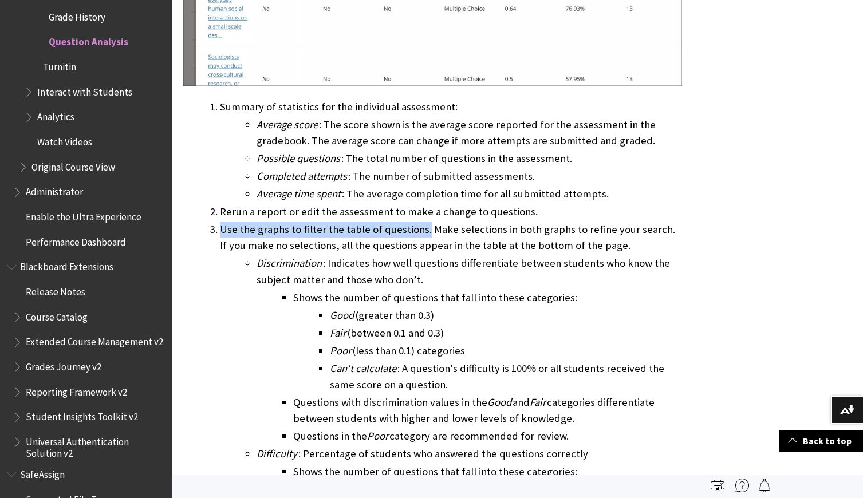
scroll to position [2684, 0]
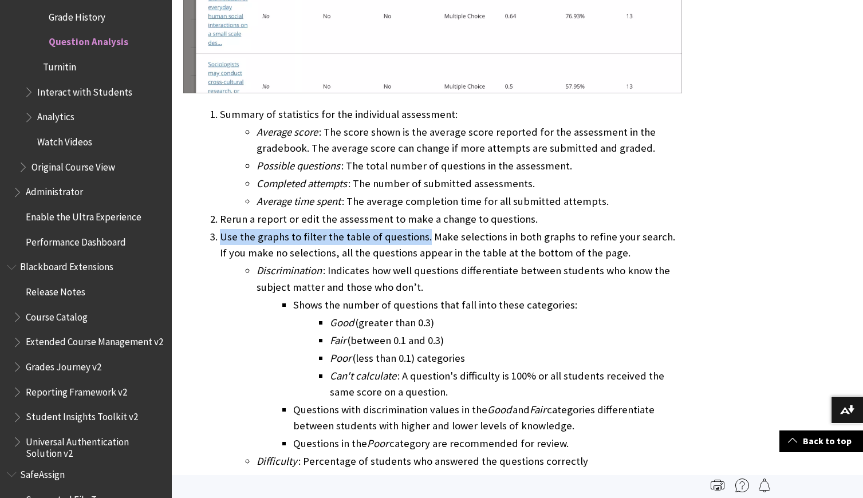
copy li "Use the graphs to filter the table of questions."
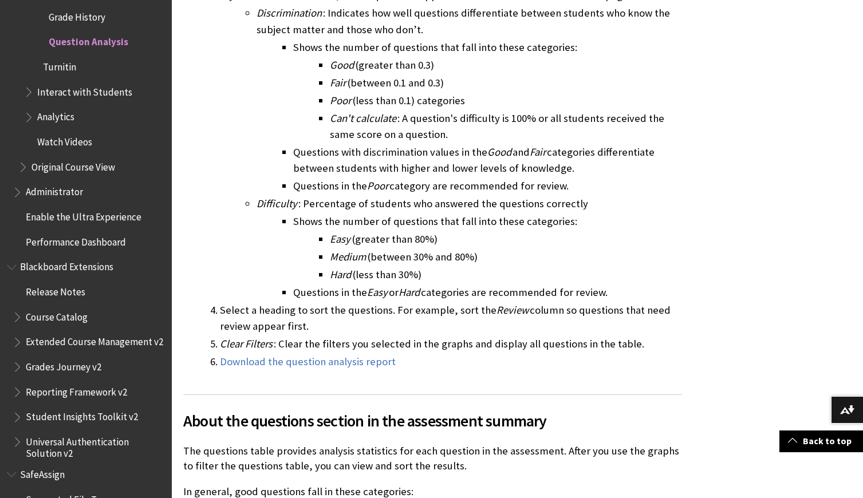
scroll to position [2946, 0]
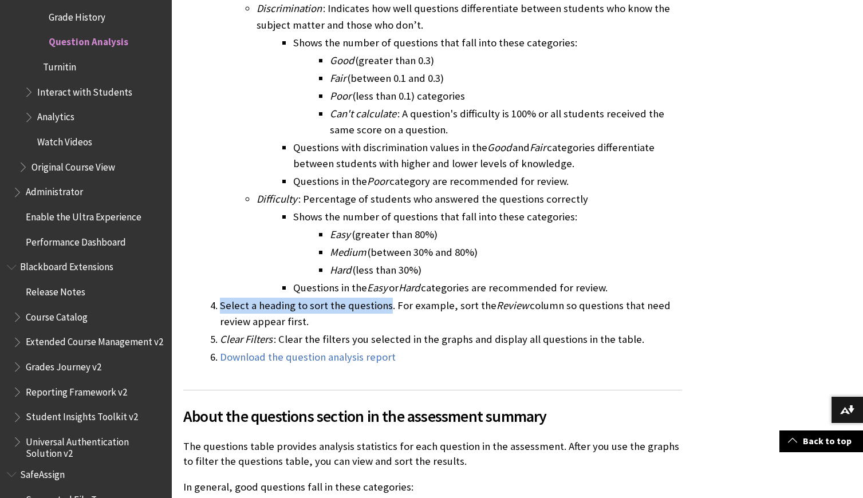
drag, startPoint x: 222, startPoint y: 303, endPoint x: 387, endPoint y: 303, distance: 164.9
click at [387, 303] on li "Select a heading to sort the questions. For example, sort the Review column so …" at bounding box center [451, 314] width 462 height 32
copy li "Select a heading to sort the questions"
click at [322, 322] on li "Select a heading to sort the questions. For example, sort the Review column so …" at bounding box center [451, 314] width 462 height 32
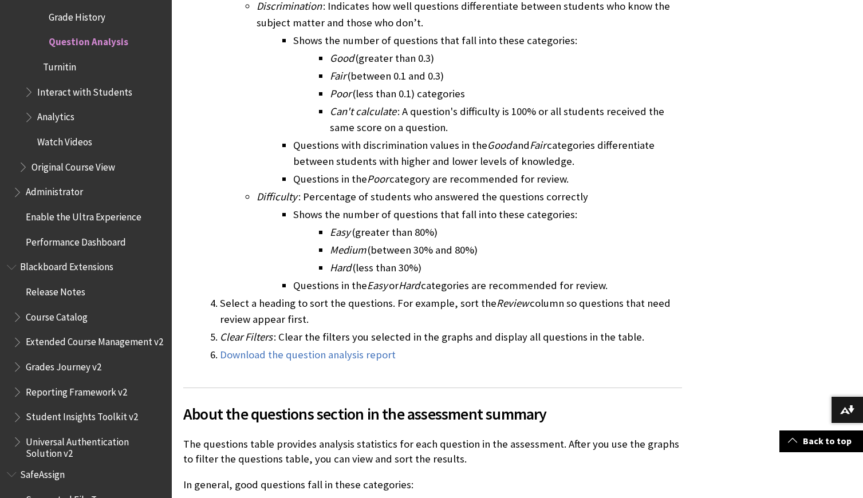
click at [419, 352] on li "Download the question analysis report" at bounding box center [451, 355] width 462 height 16
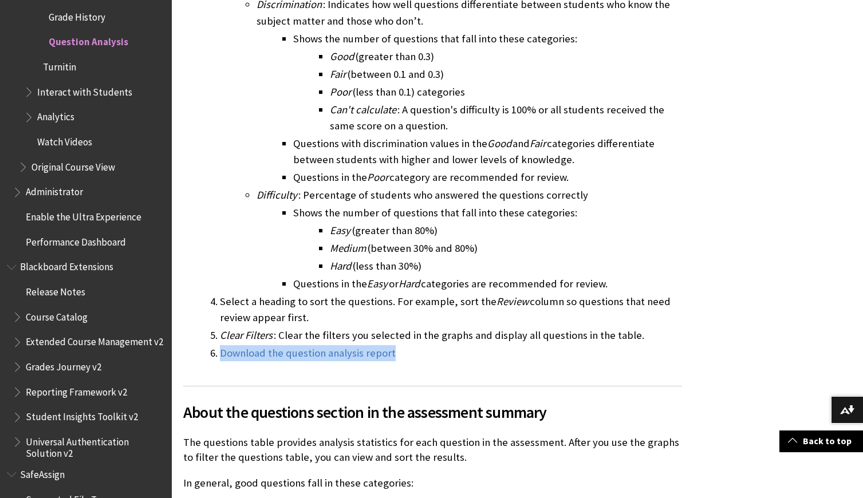
drag, startPoint x: 401, startPoint y: 356, endPoint x: 217, endPoint y: 356, distance: 183.8
click at [220, 356] on li "Download the question analysis report" at bounding box center [451, 353] width 462 height 16
copy link "Download the question analysis report"
click at [430, 267] on li "Hard (less than 30%)" at bounding box center [506, 266] width 352 height 16
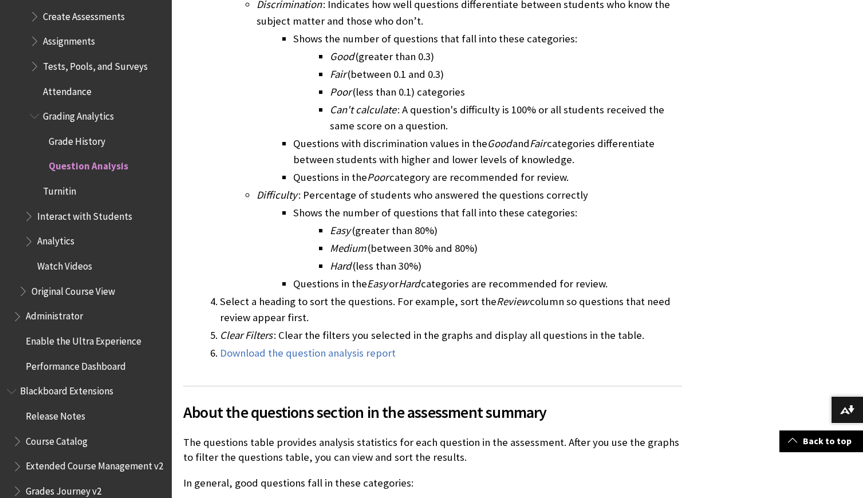
scroll to position [1792, 0]
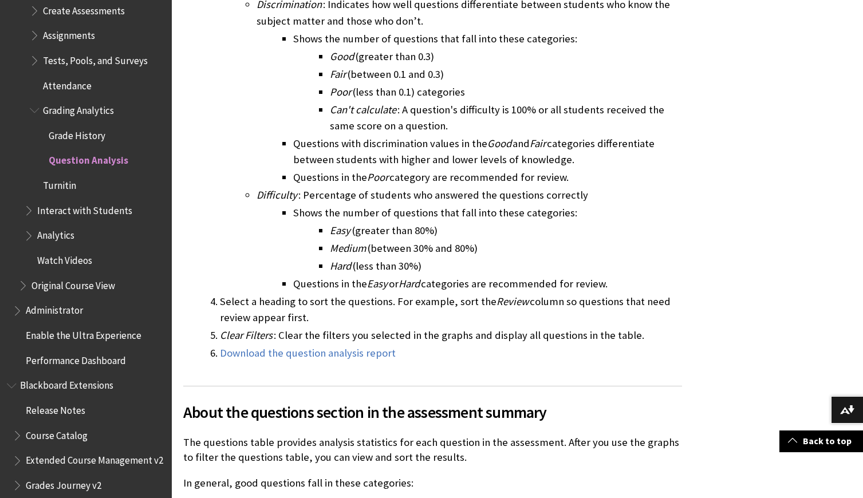
click at [34, 101] on span "Book outline for Blackboard Learn Help" at bounding box center [36, 108] width 12 height 14
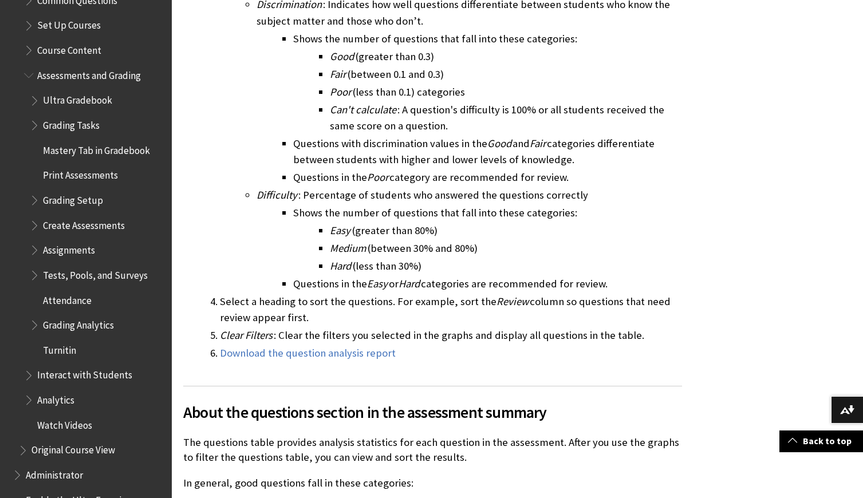
scroll to position [1568, 0]
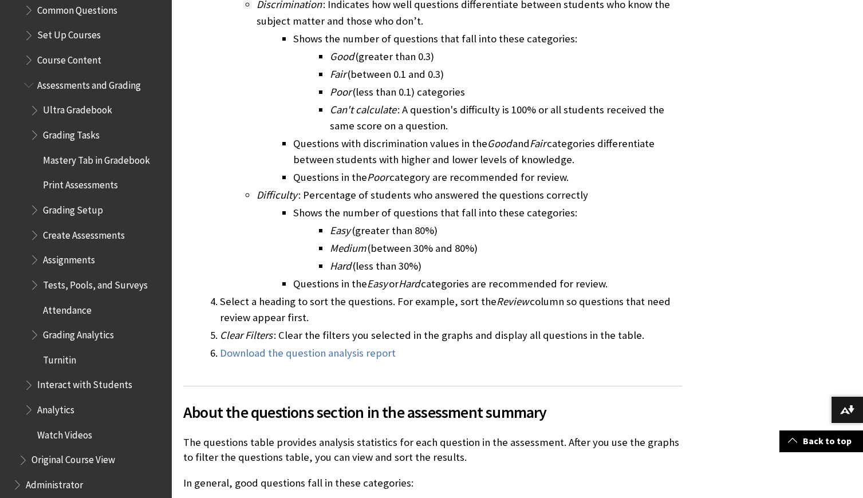
click at [88, 176] on span "Print Assessments" at bounding box center [80, 183] width 75 height 15
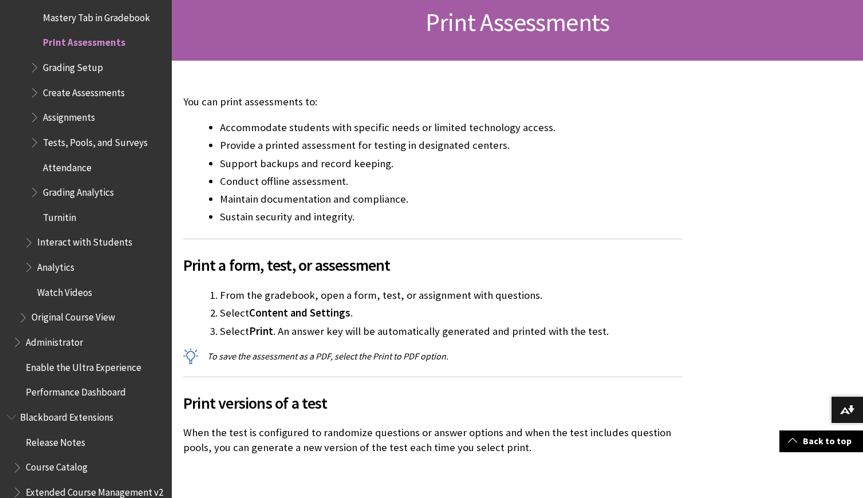
scroll to position [181, 0]
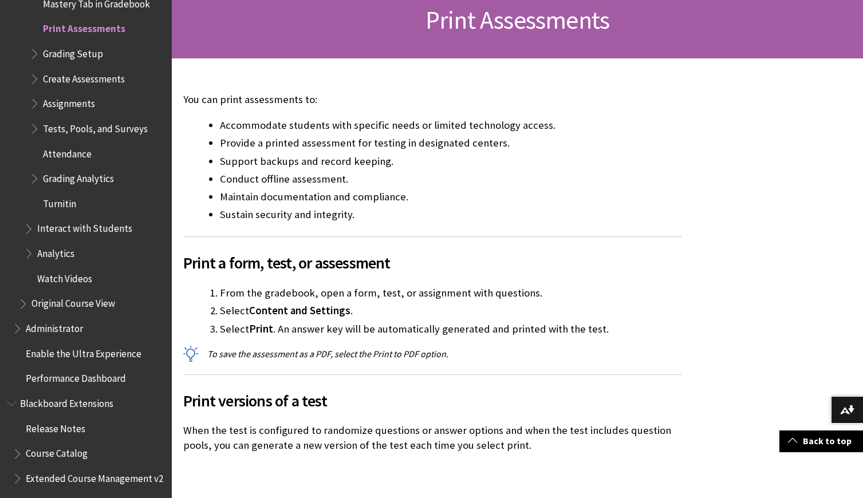
click at [86, 149] on ul "Ultra Gradebook Grading Tasks Mastery Tab in Gradebook Print Assessments Gradin…" at bounding box center [94, 78] width 141 height 269
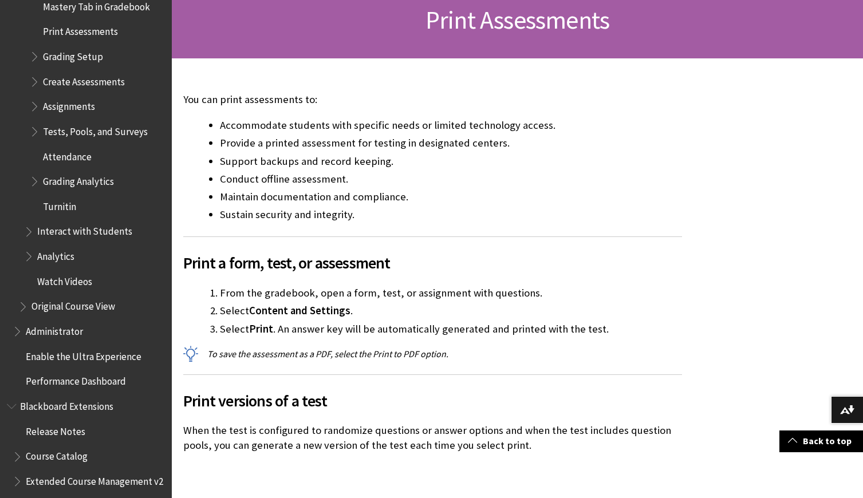
click at [79, 147] on span "Attendance" at bounding box center [67, 154] width 49 height 15
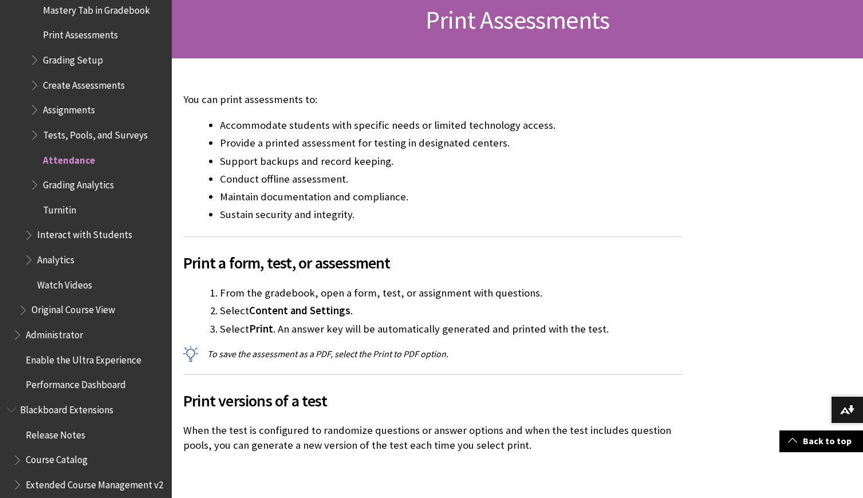
scroll to position [1716, 0]
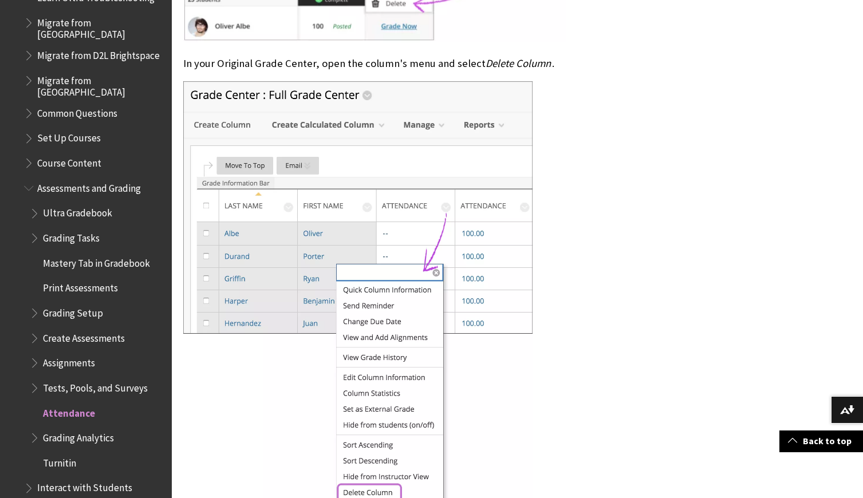
scroll to position [1468, 0]
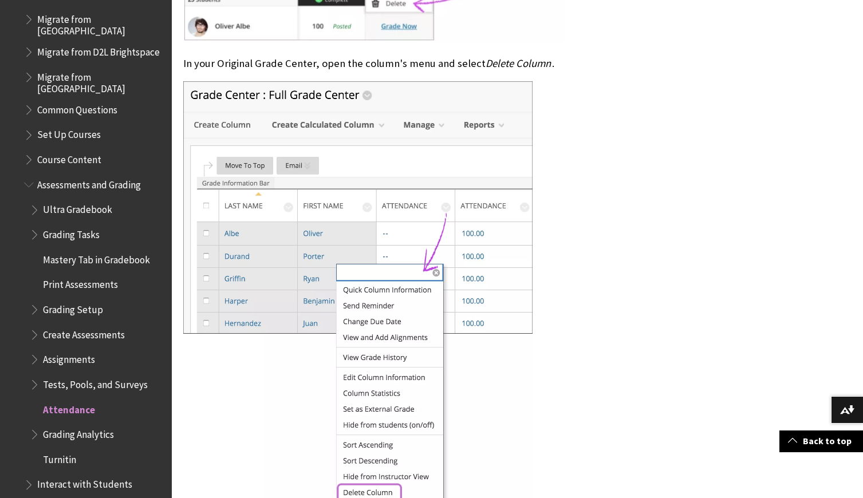
click at [30, 175] on span "Book outline for Blackboard Learn Help" at bounding box center [30, 182] width 12 height 14
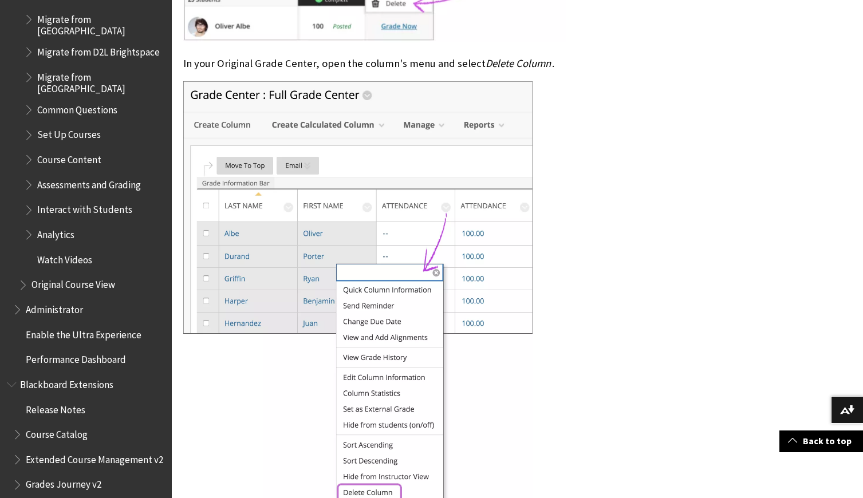
click at [30, 200] on span "Book outline for Blackboard Learn Help" at bounding box center [30, 207] width 12 height 14
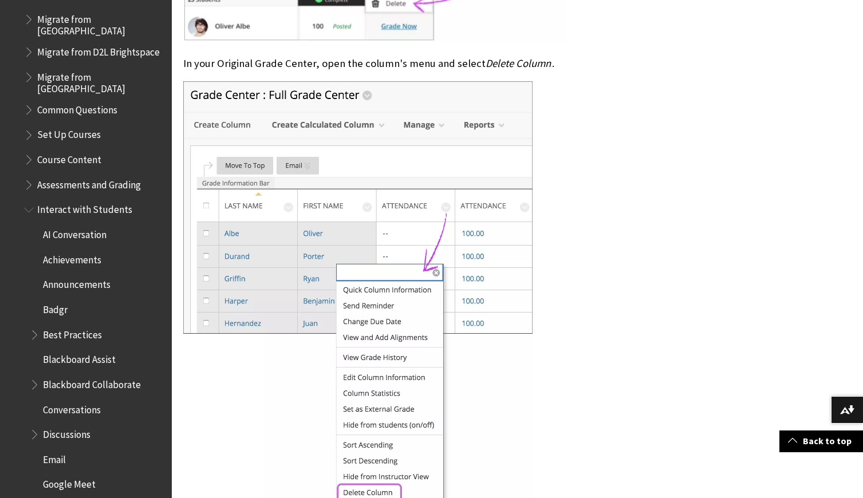
click at [74, 250] on span "Achievements" at bounding box center [97, 259] width 135 height 19
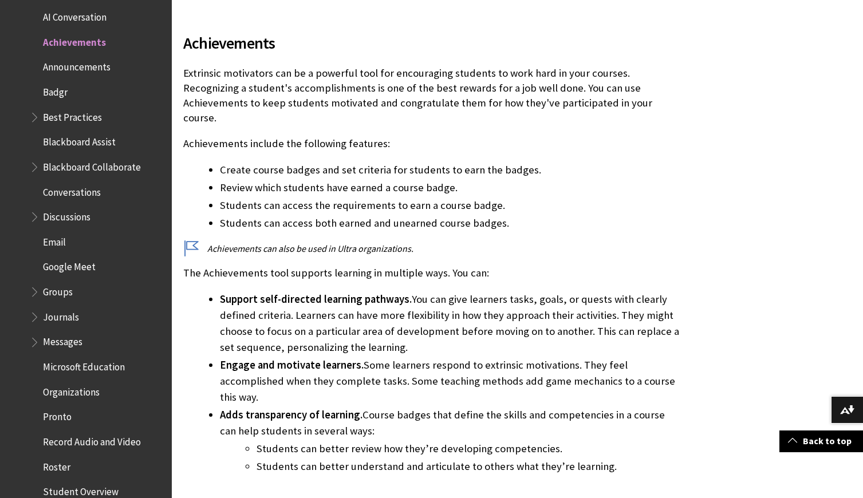
scroll to position [293, 0]
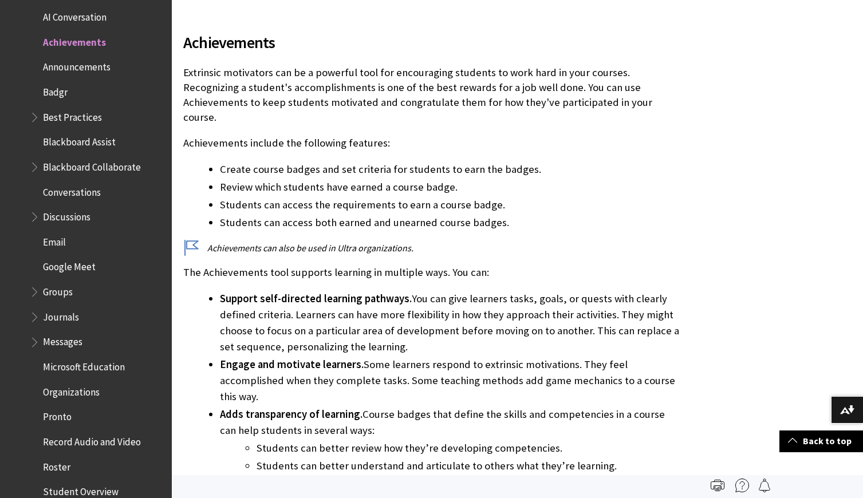
click at [257, 89] on p "Extrinsic motivators can be a powerful tool for encouraging students to work ha…" at bounding box center [432, 95] width 499 height 60
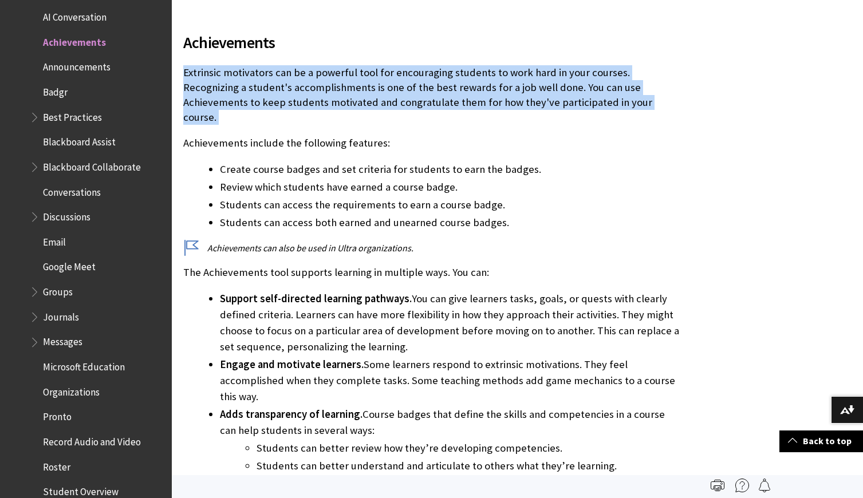
click at [257, 89] on p "Extrinsic motivators can be a powerful tool for encouraging students to work ha…" at bounding box center [432, 95] width 499 height 60
copy p "Extrinsic motivators can be a powerful tool for encouraging students to work ha…"
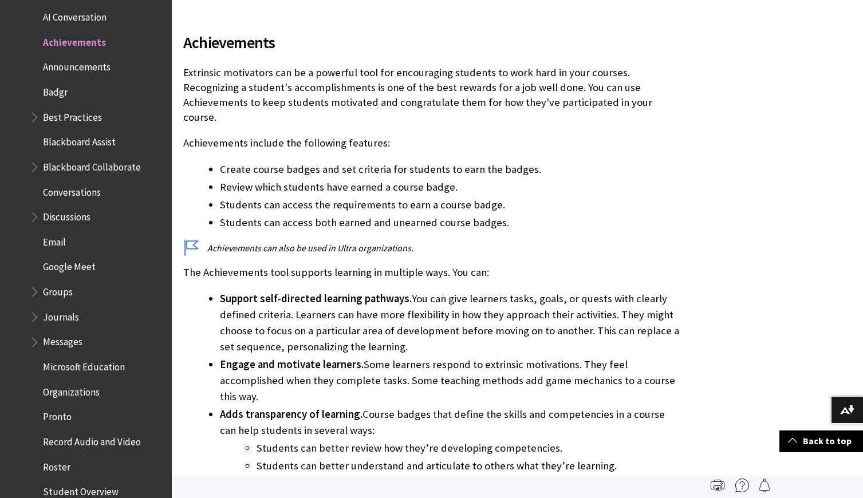
click at [365, 136] on p "Achievements include the following features:" at bounding box center [432, 143] width 499 height 15
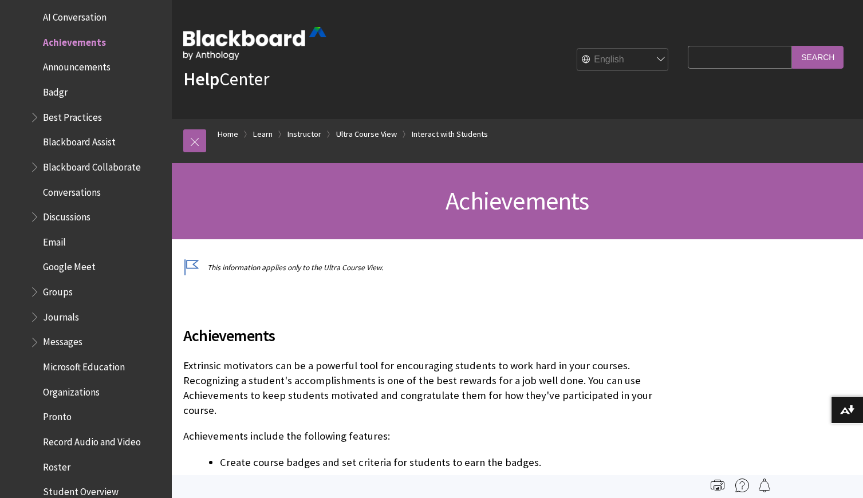
scroll to position [152, 0]
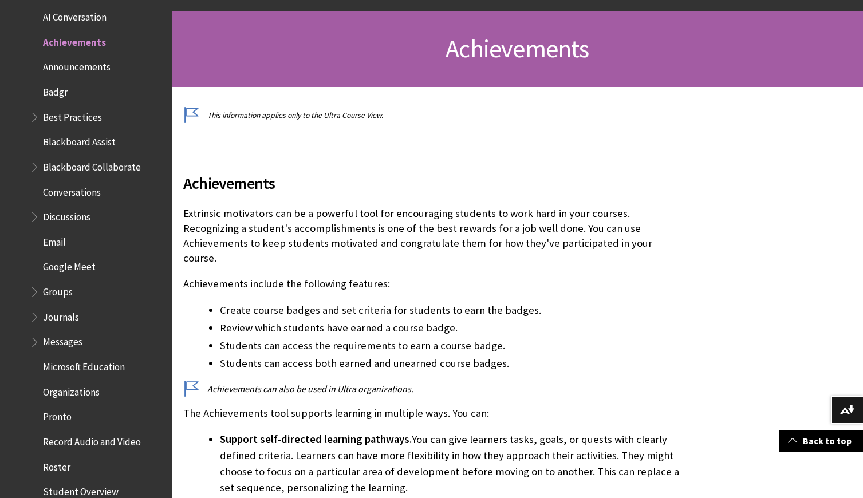
click at [352, 233] on p "Extrinsic motivators can be a powerful tool for encouraging students to work ha…" at bounding box center [432, 236] width 499 height 60
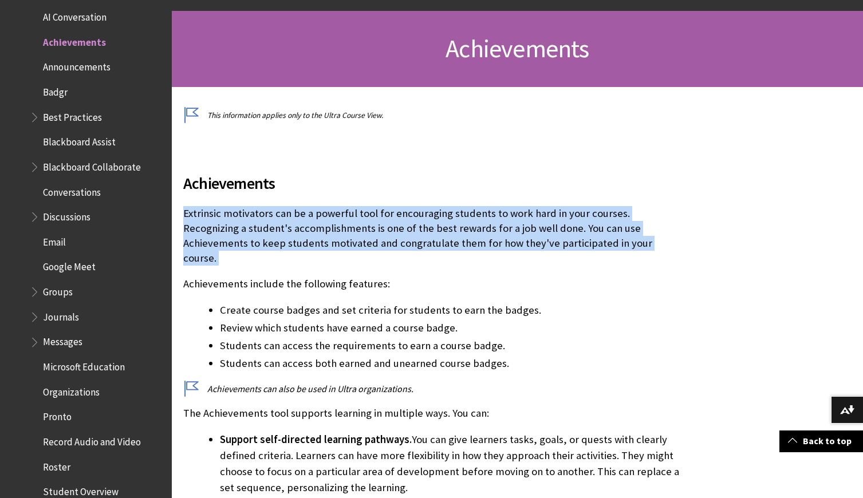
click at [352, 233] on p "Extrinsic motivators can be a powerful tool for encouraging students to work ha…" at bounding box center [432, 236] width 499 height 60
copy p "Extrinsic motivators can be a powerful tool for encouraging students to work ha…"
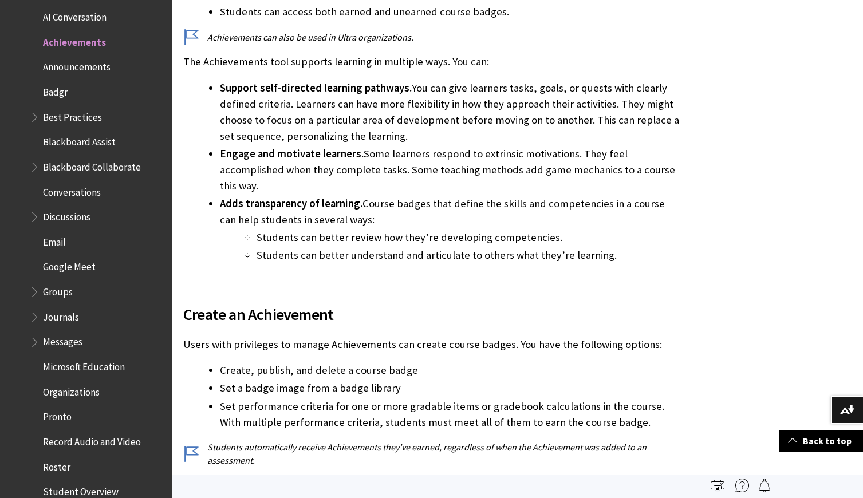
scroll to position [487, 0]
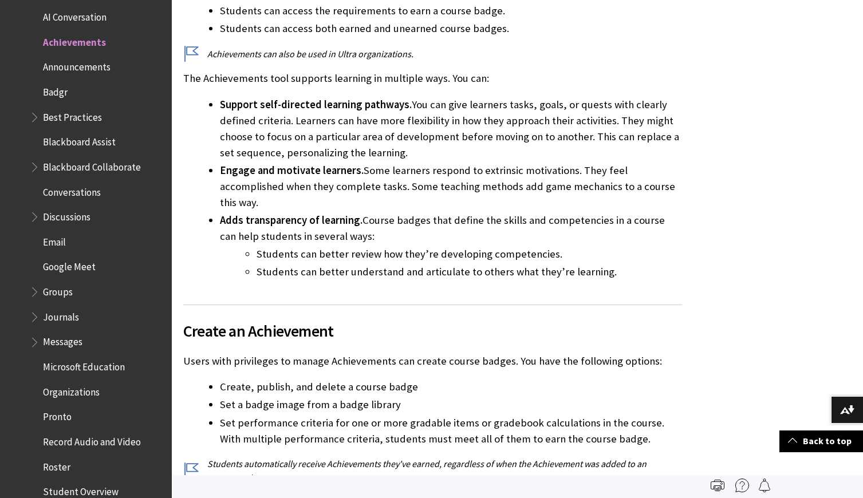
click at [329, 114] on li "Support self-directed learning pathways. You can give learners tasks, goals, or…" at bounding box center [451, 129] width 462 height 64
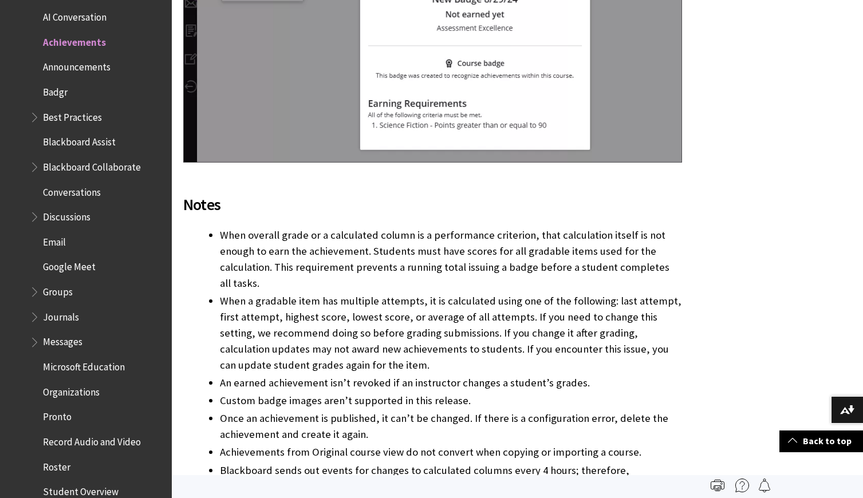
scroll to position [2411, 0]
